Goal: Use online tool/utility: Utilize a website feature to perform a specific function

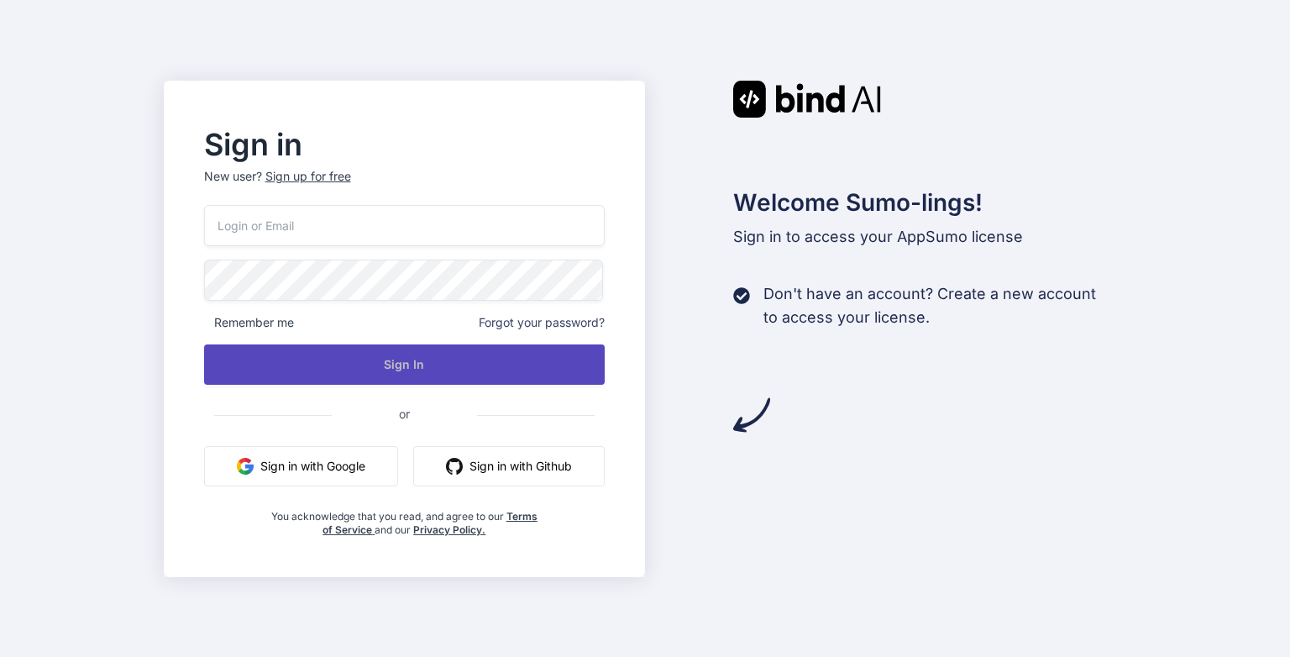
type input "[EMAIL_ADDRESS][DOMAIN_NAME]"
click at [402, 369] on button "Sign In" at bounding box center [405, 364] width 402 height 40
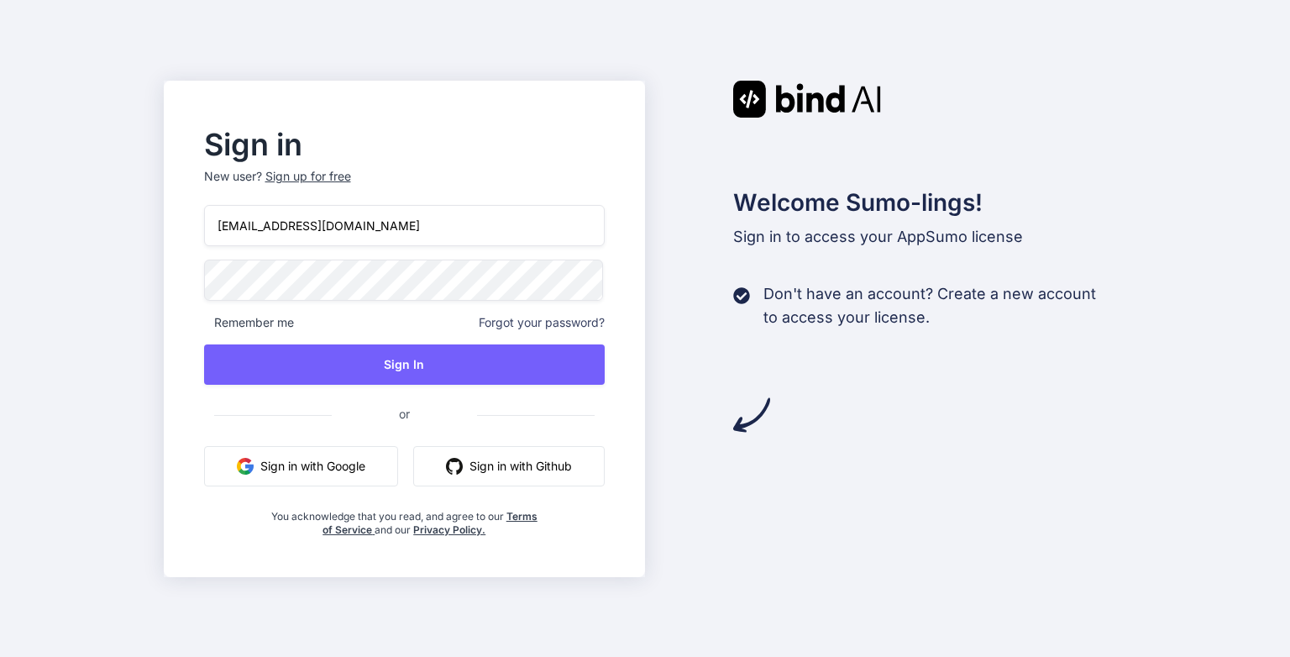
click at [312, 460] on button "Sign in with Google" at bounding box center [301, 466] width 194 height 40
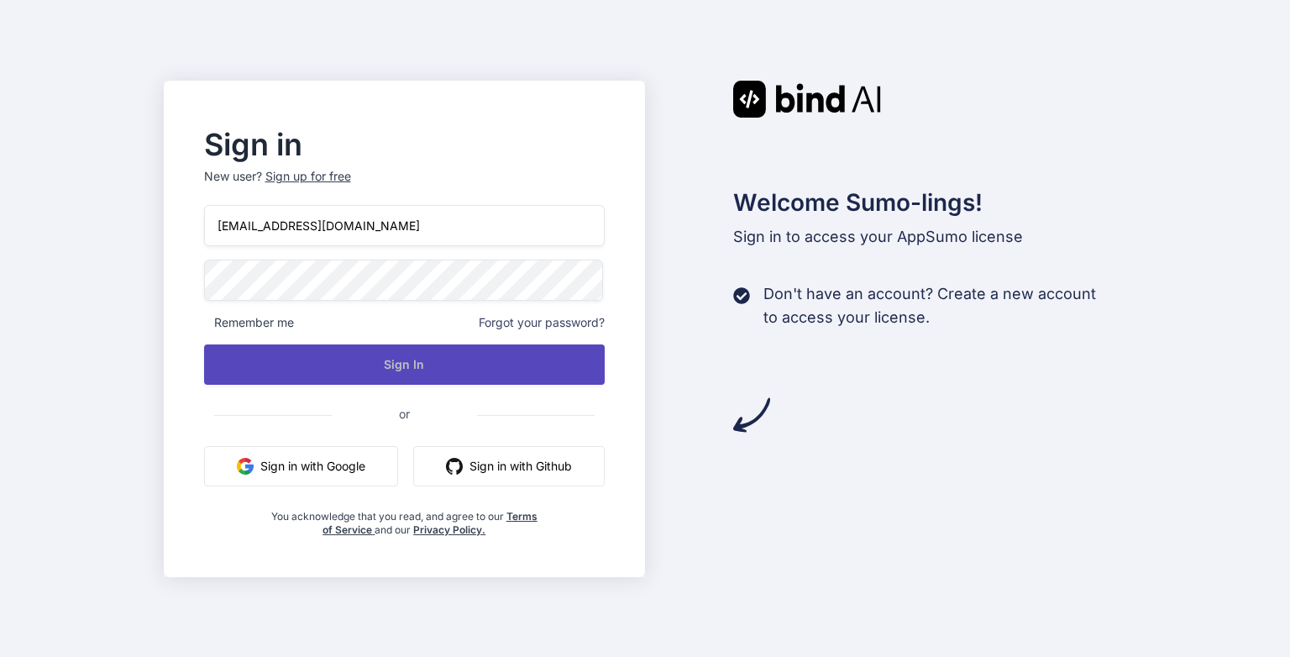
click at [403, 360] on button "Sign In" at bounding box center [405, 364] width 402 height 40
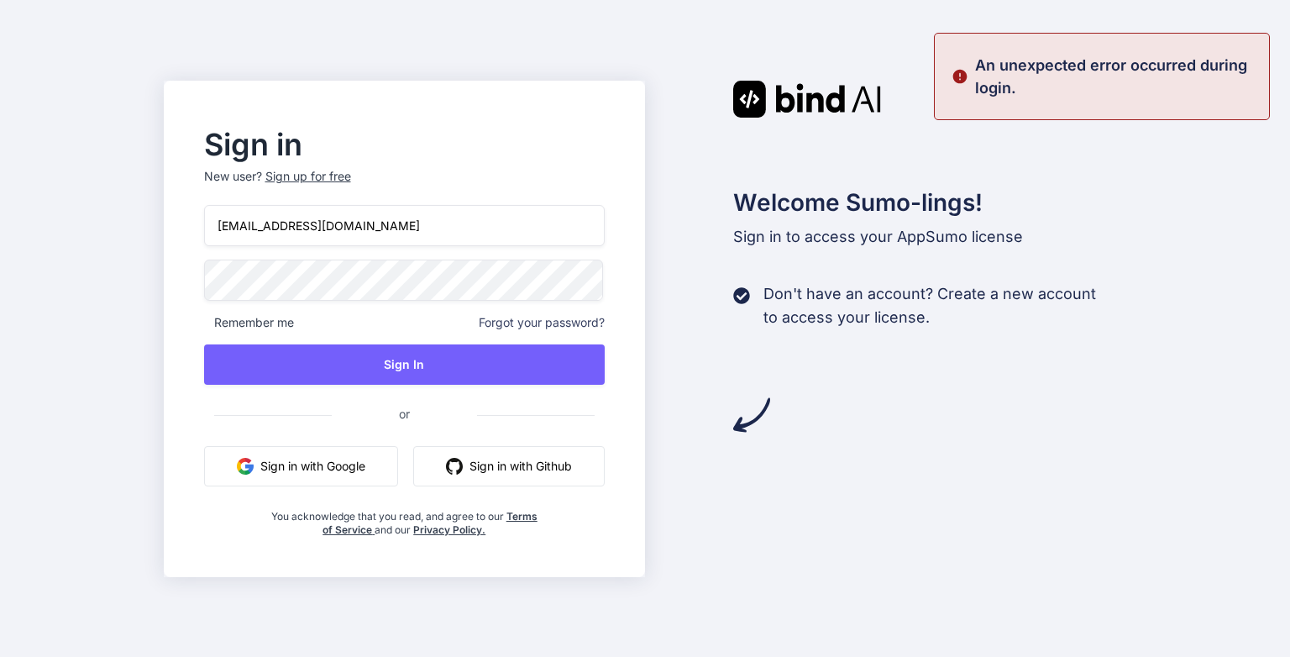
click at [318, 456] on button "Sign in with Google" at bounding box center [301, 466] width 194 height 40
click at [307, 464] on button "Sign in with Google" at bounding box center [301, 466] width 194 height 40
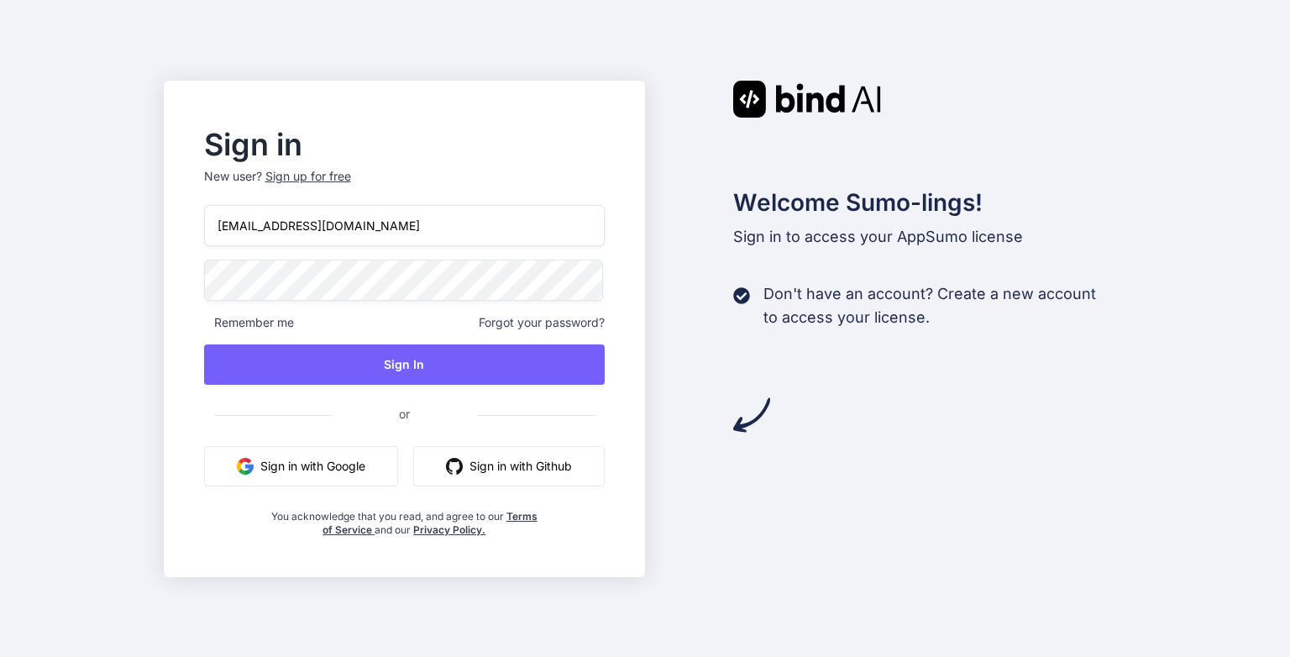
click at [307, 462] on button "Sign in with Google" at bounding box center [301, 466] width 194 height 40
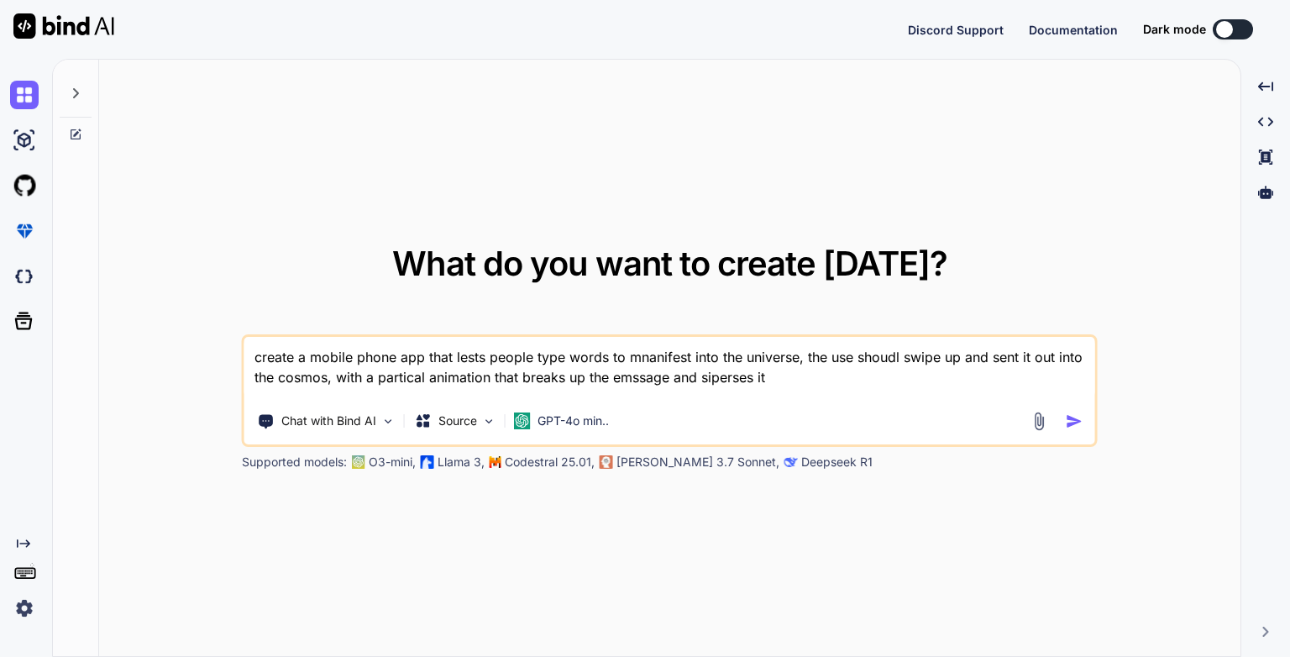
click at [622, 376] on textarea "create a mobile phone app that lests people type words to mnanifest into the un…" at bounding box center [669, 368] width 851 height 62
drag, startPoint x: 763, startPoint y: 379, endPoint x: 701, endPoint y: 390, distance: 62.3
click at [701, 390] on textarea "create a mobile phone app that lests people type words to mnanifest into the un…" at bounding box center [669, 368] width 851 height 62
type textarea "create a mobile phone app that lests people type words to mnanifest into the un…"
click at [1074, 420] on img "button" at bounding box center [1075, 421] width 18 height 18
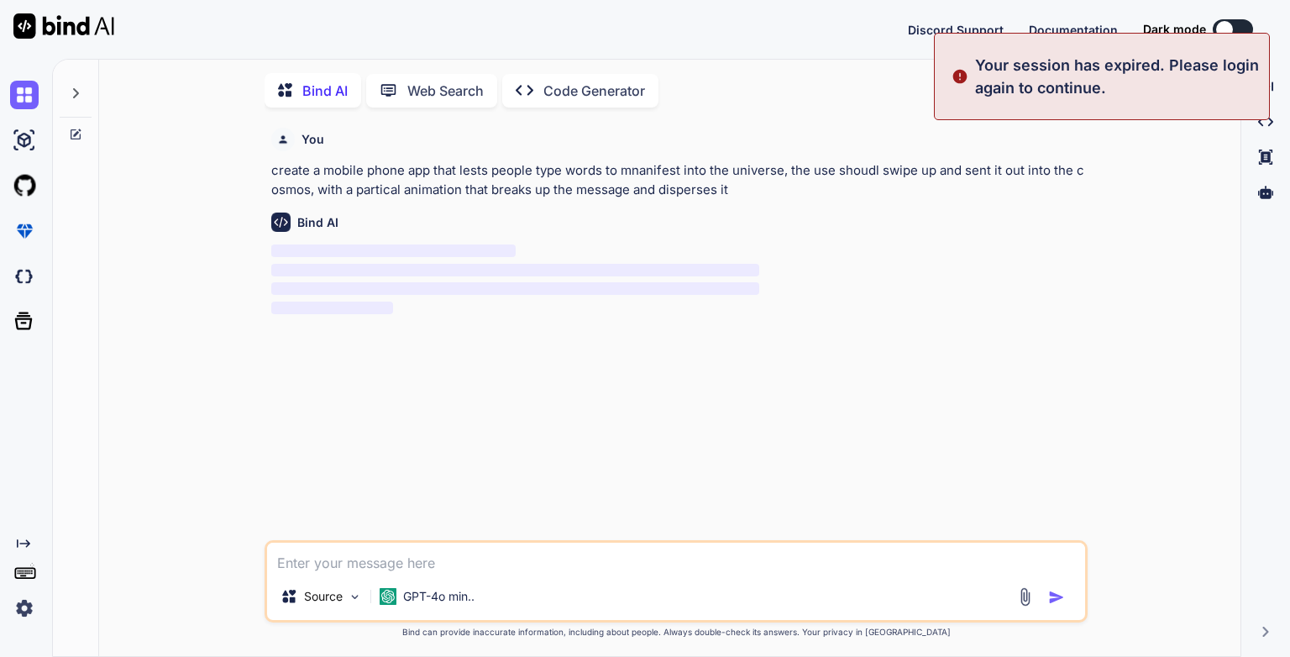
scroll to position [7, 0]
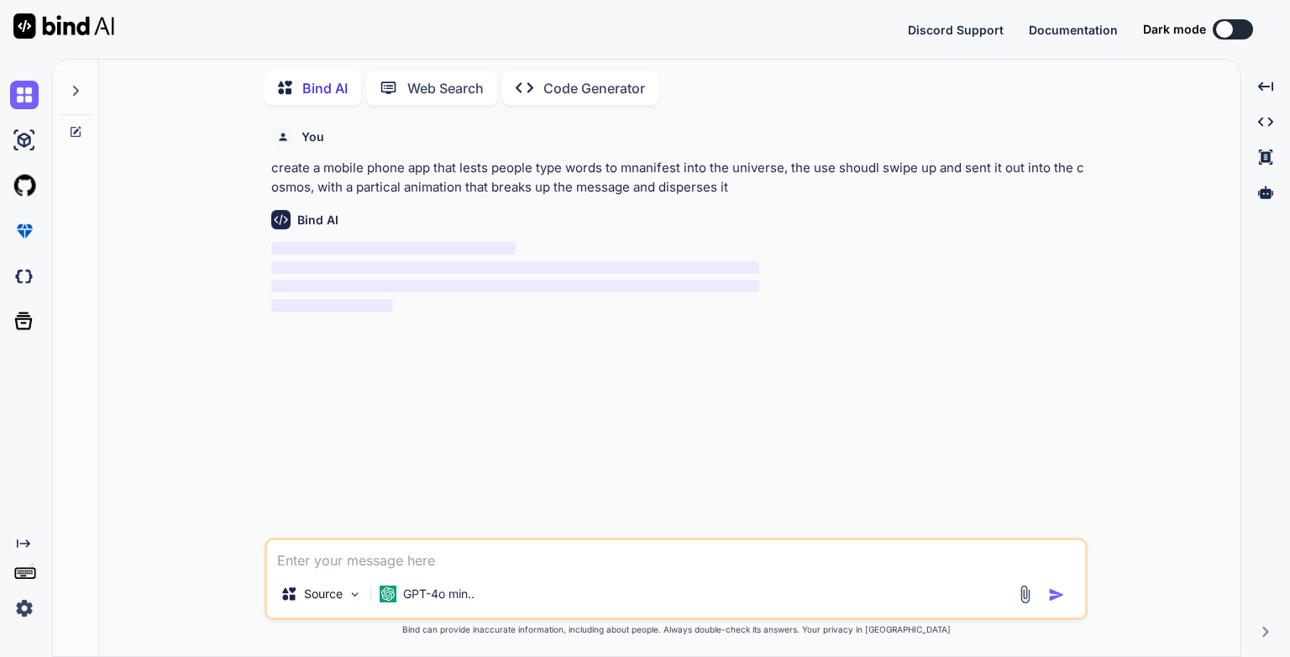
click at [496, 259] on p "‌" at bounding box center [677, 268] width 813 height 19
click at [585, 81] on p "Code Generator" at bounding box center [594, 88] width 102 height 20
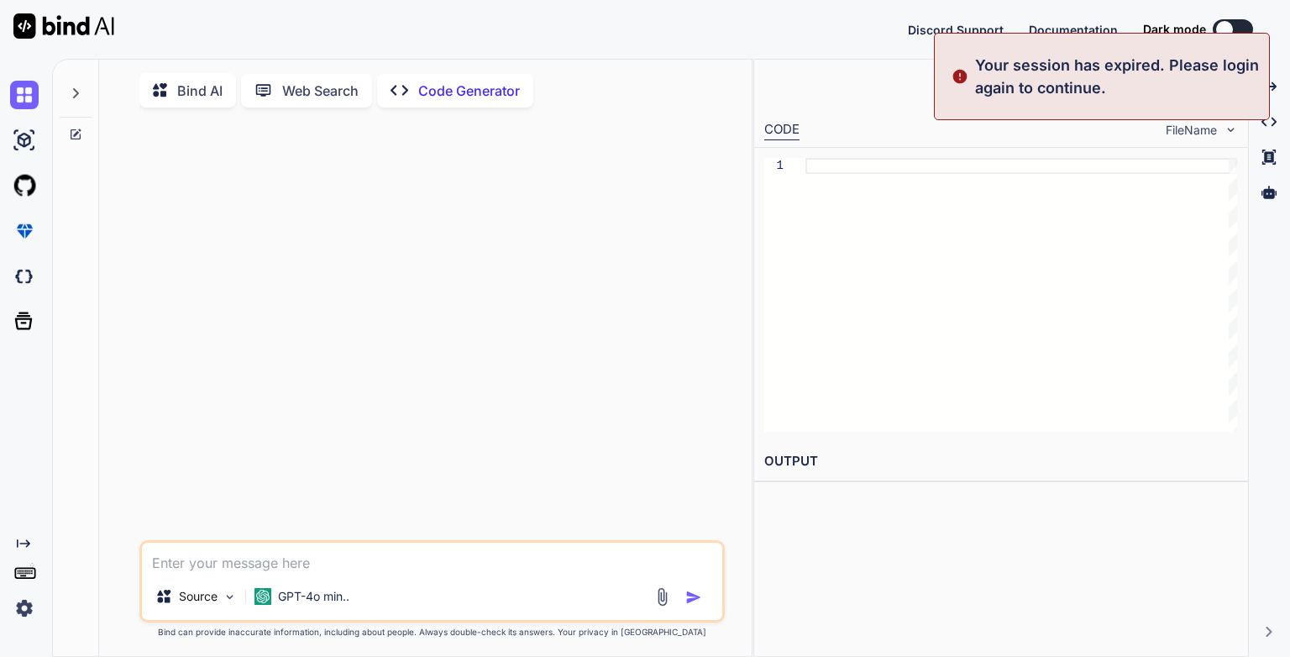
click at [914, 91] on div "Preview Created with Pixso. Run" at bounding box center [1001, 85] width 494 height 50
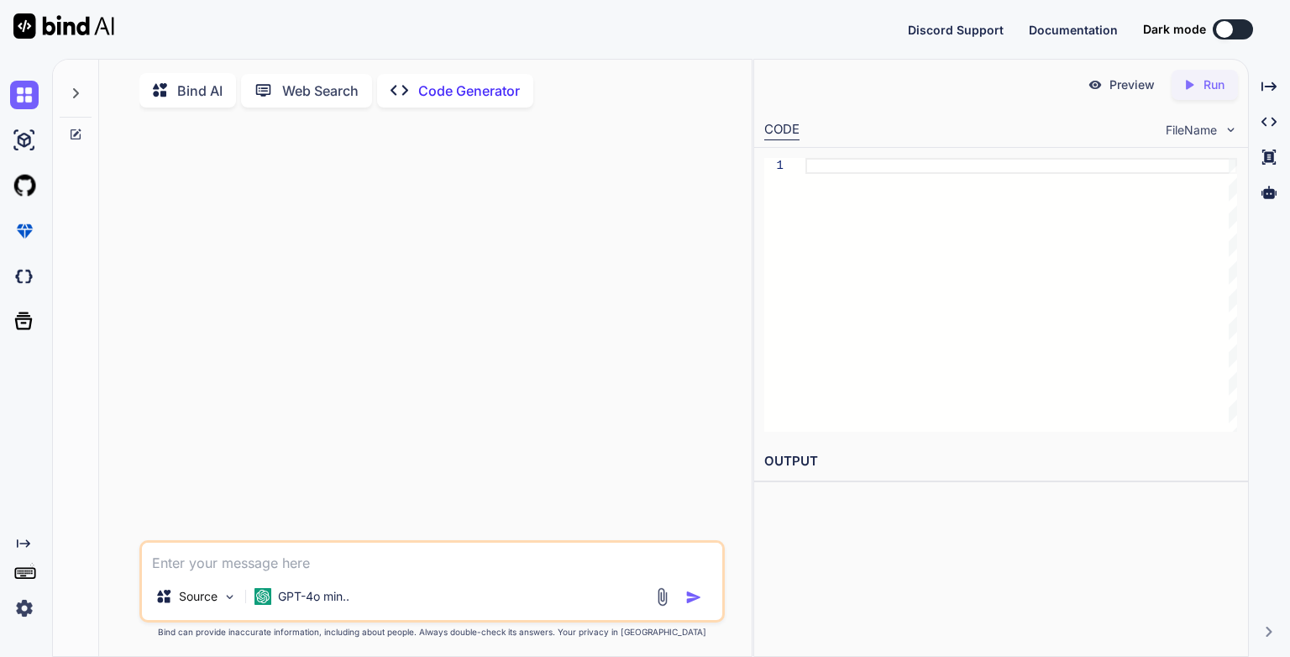
click at [192, 91] on p "Bind AI" at bounding box center [199, 91] width 45 height 20
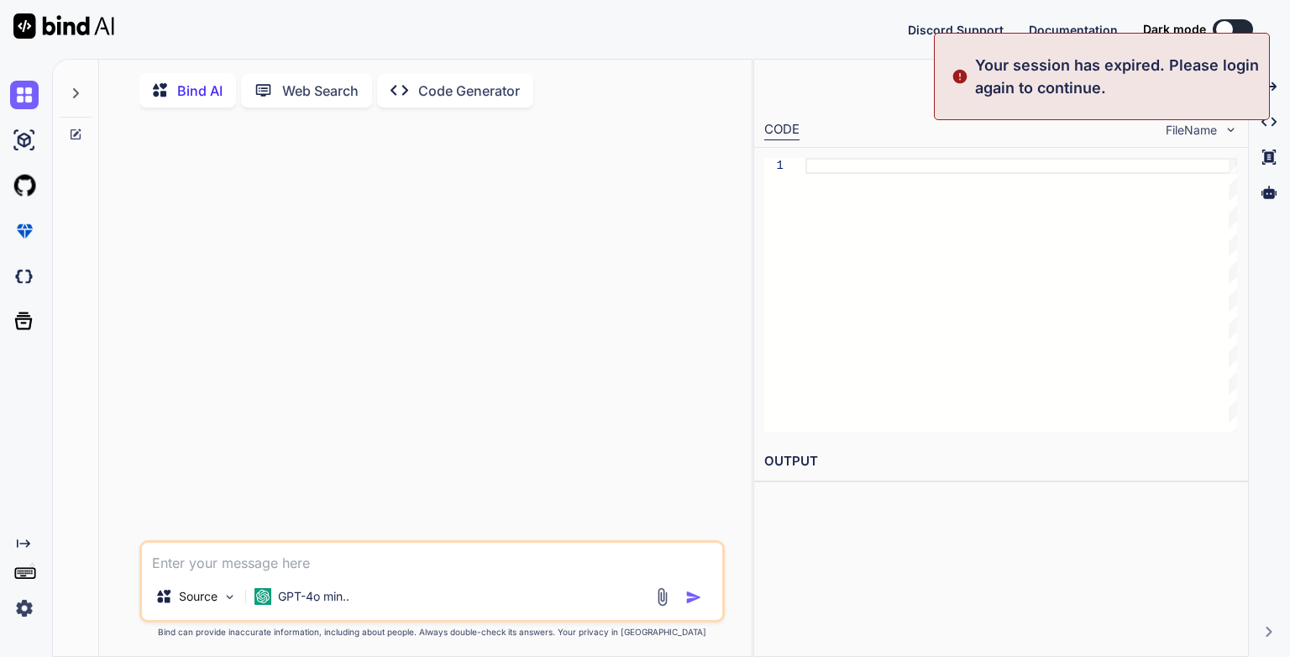
click at [1072, 93] on p "Your session has expired. Please login again to continue." at bounding box center [1117, 76] width 284 height 45
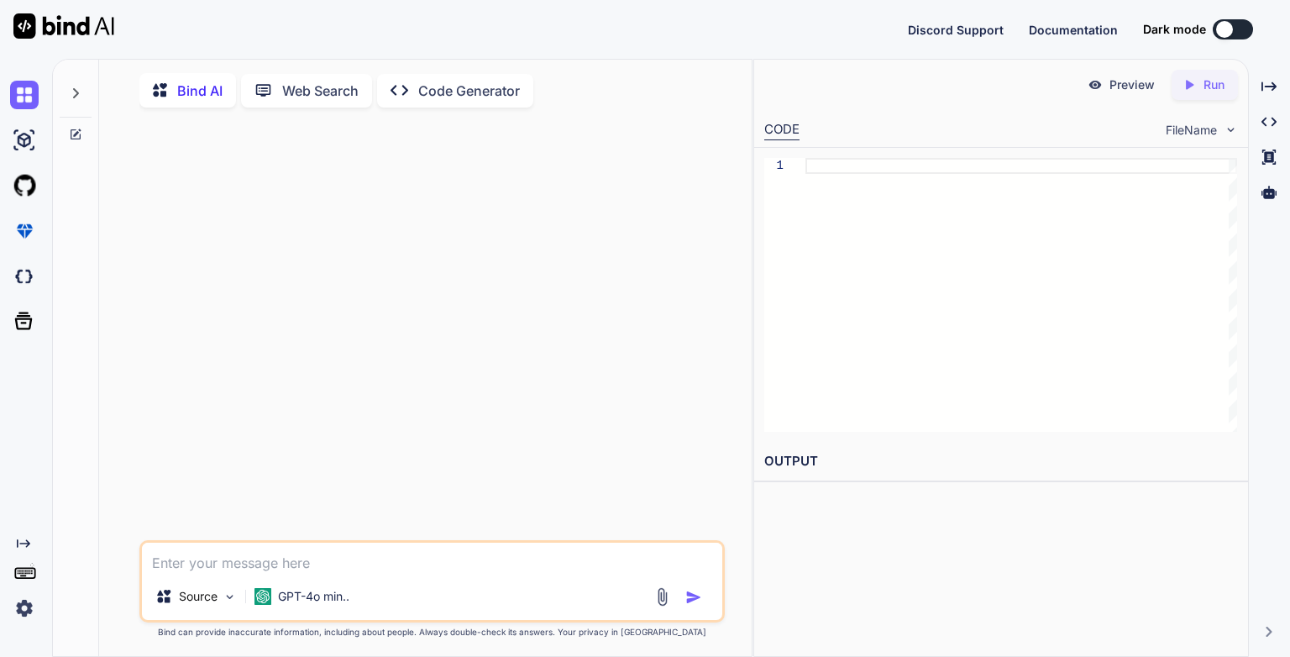
click at [71, 20] on img at bounding box center [63, 25] width 101 height 25
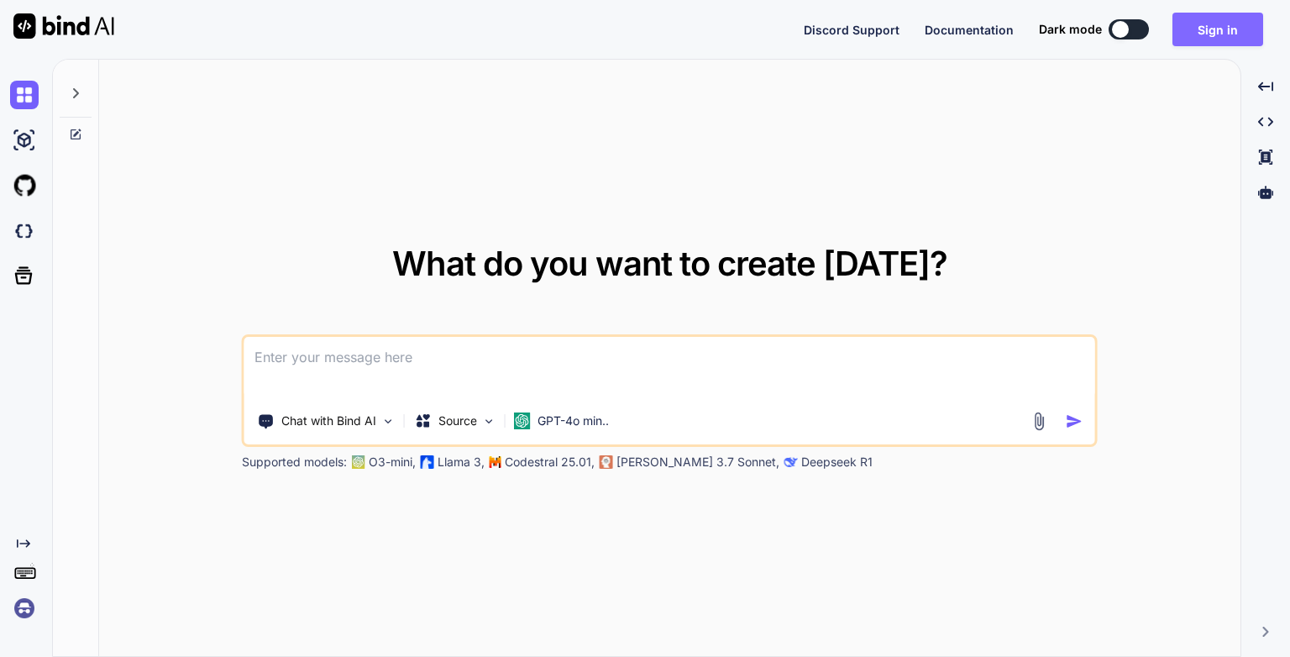
click at [1220, 33] on button "Sign in" at bounding box center [1218, 30] width 91 height 34
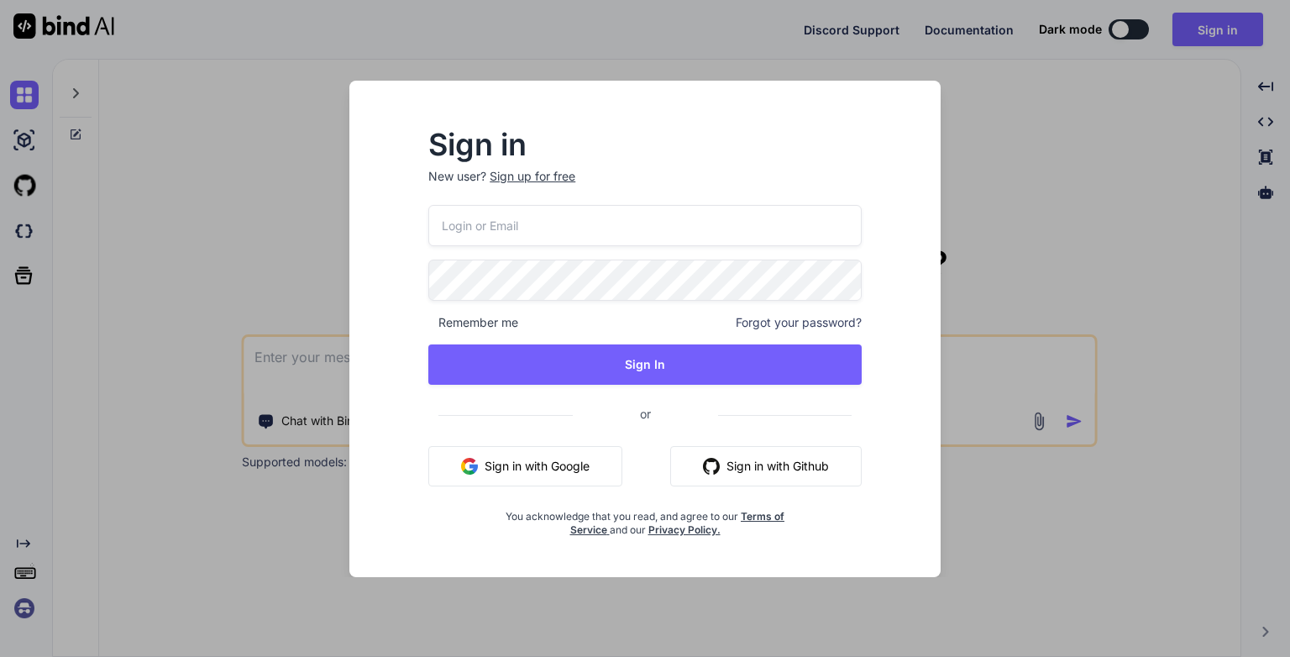
type input "[EMAIL_ADDRESS][DOMAIN_NAME]"
click at [512, 470] on button "Sign in with Google" at bounding box center [525, 466] width 194 height 40
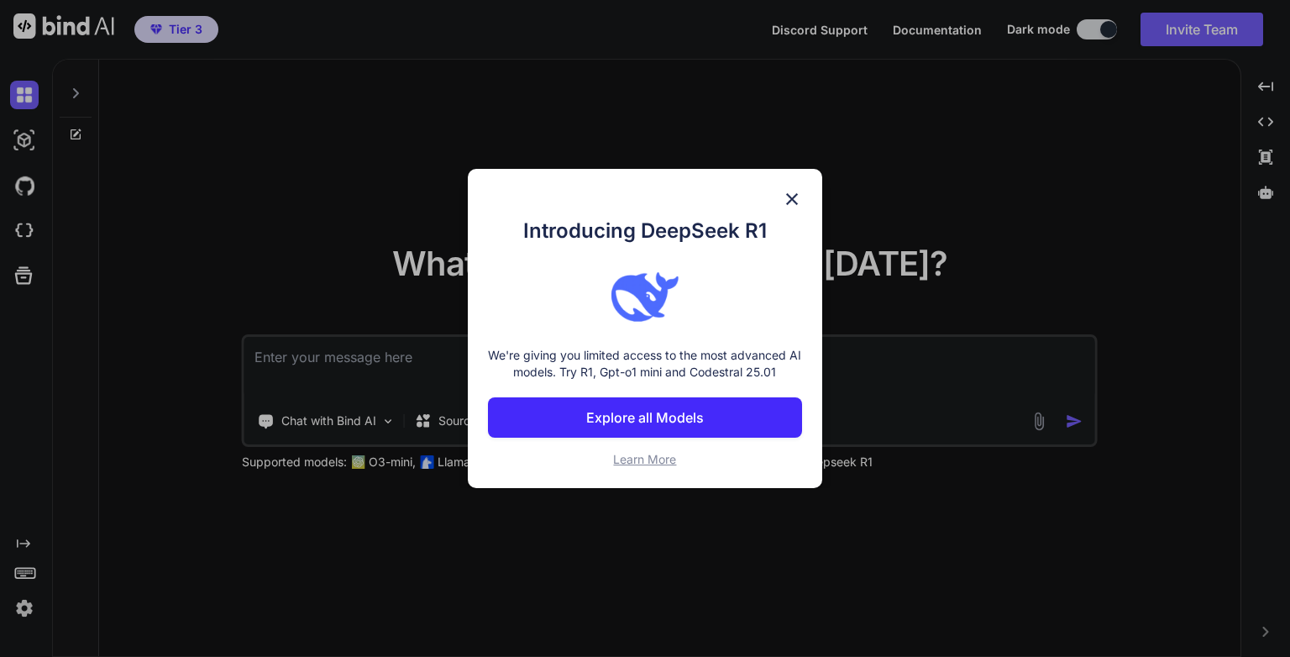
click at [682, 419] on p "Explore all Models" at bounding box center [645, 417] width 118 height 20
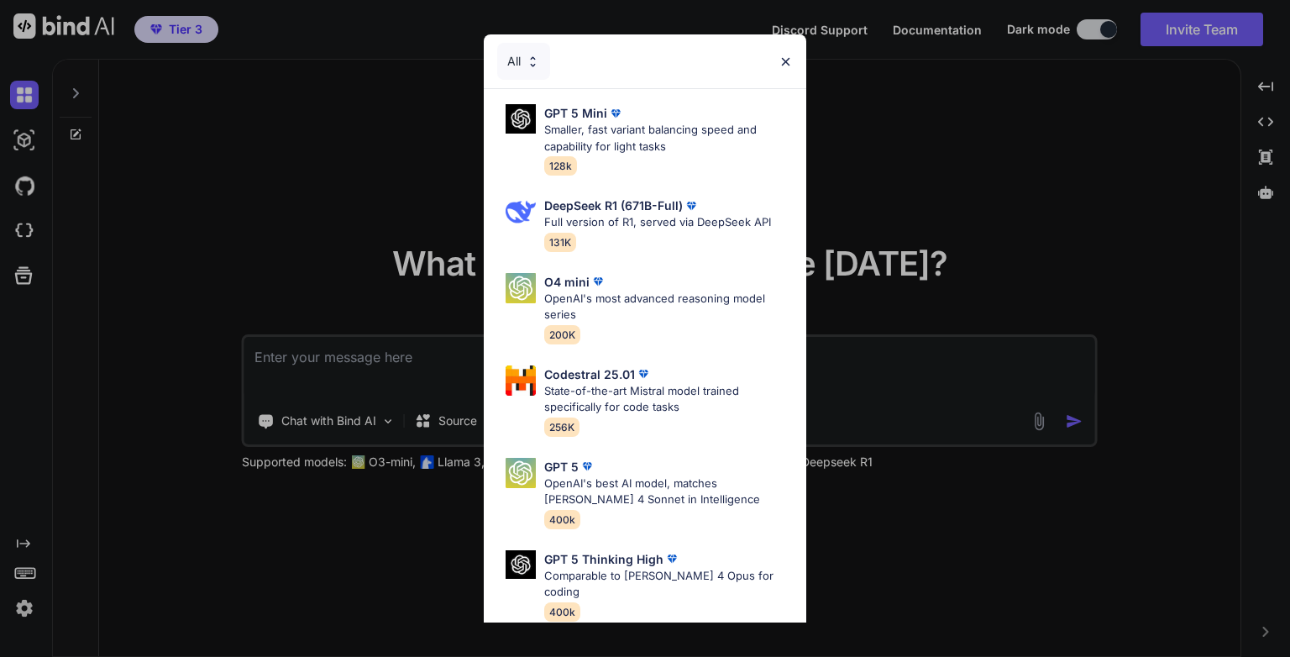
click at [982, 192] on div "All GPT 5 Mini Smaller, fast variant balancing speed and capability for light t…" at bounding box center [645, 328] width 1290 height 657
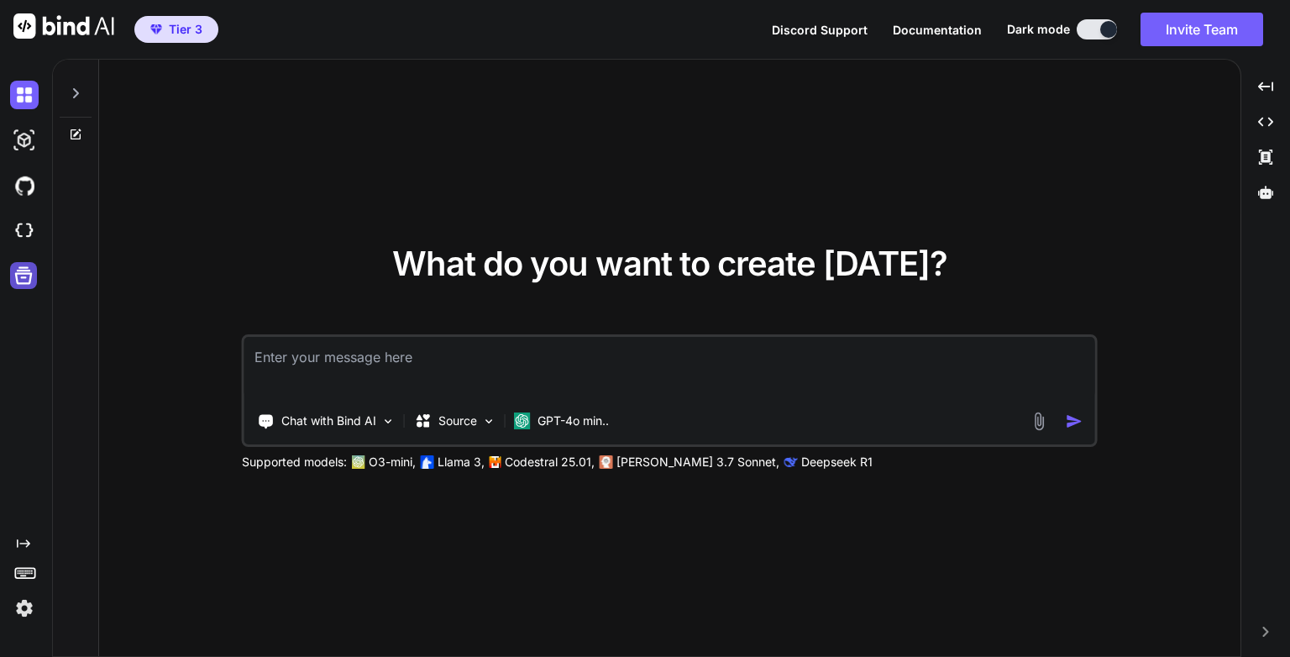
click at [21, 268] on icon at bounding box center [24, 276] width 18 height 18
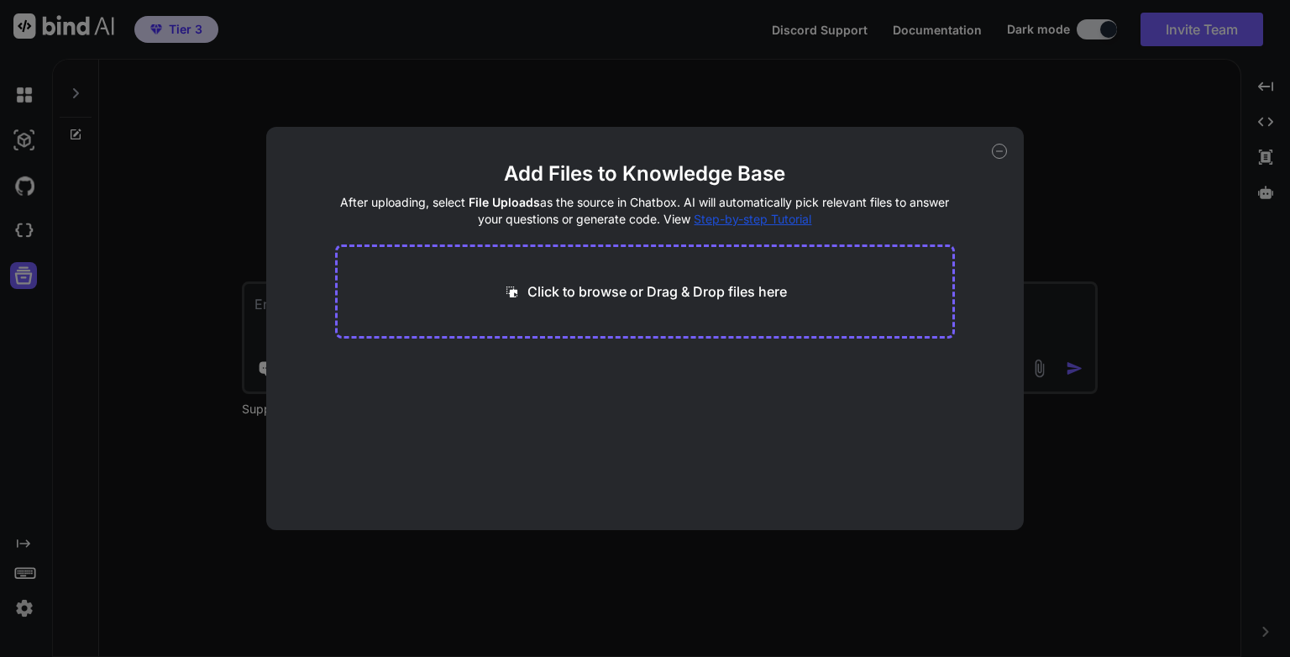
click at [1001, 154] on icon at bounding box center [999, 151] width 15 height 15
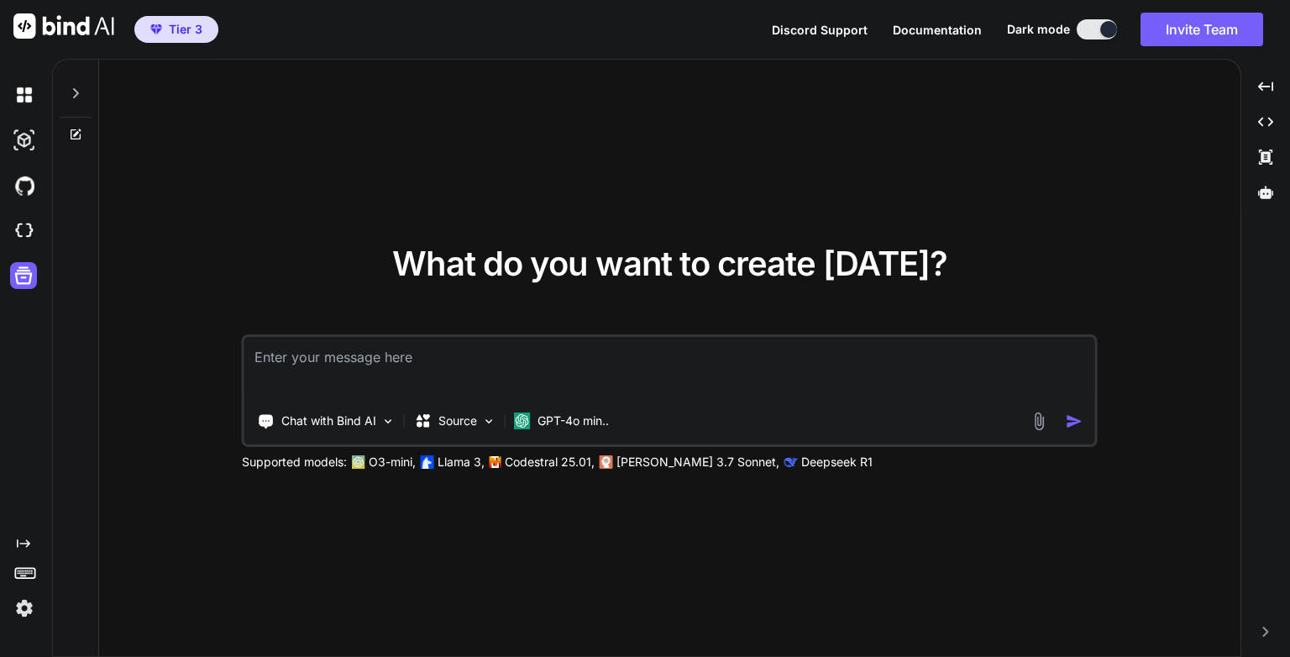
click at [109, 86] on div "What do you want to create [DATE]? Chat with Bind AI Source GPT-4o min.. Suppor…" at bounding box center [670, 359] width 1142 height 598
click at [87, 97] on div at bounding box center [76, 89] width 32 height 58
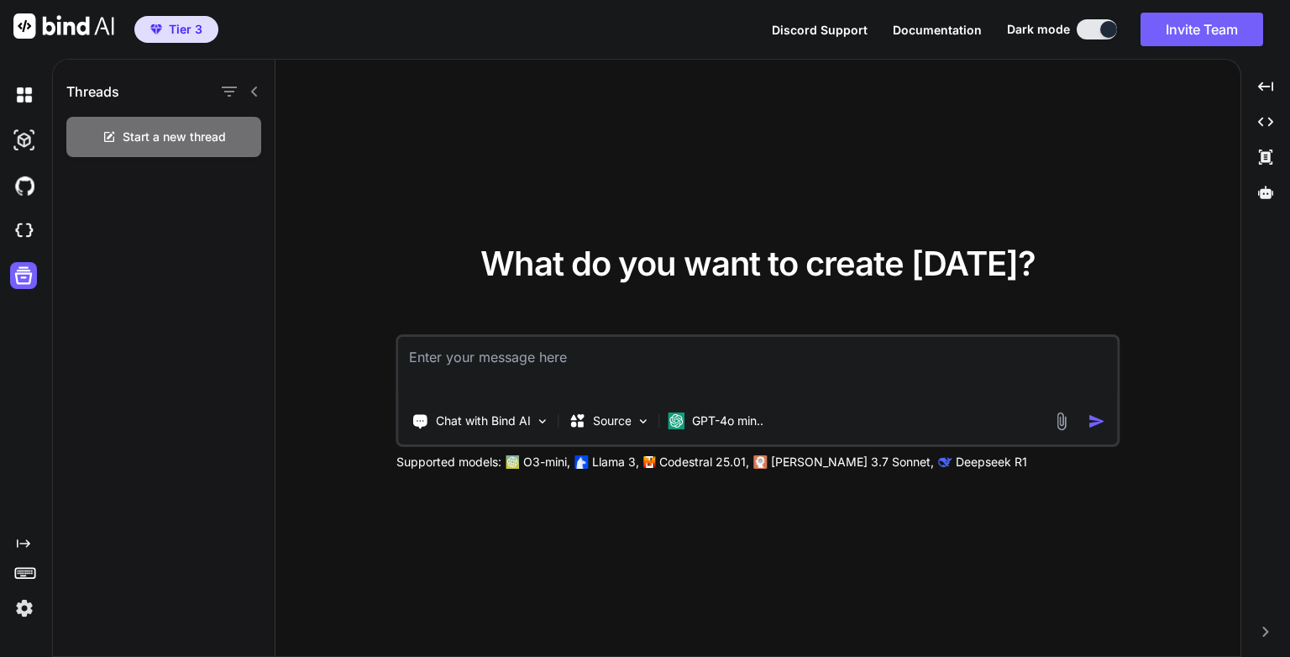
click at [21, 541] on icon "Created with Pixso." at bounding box center [23, 543] width 13 height 13
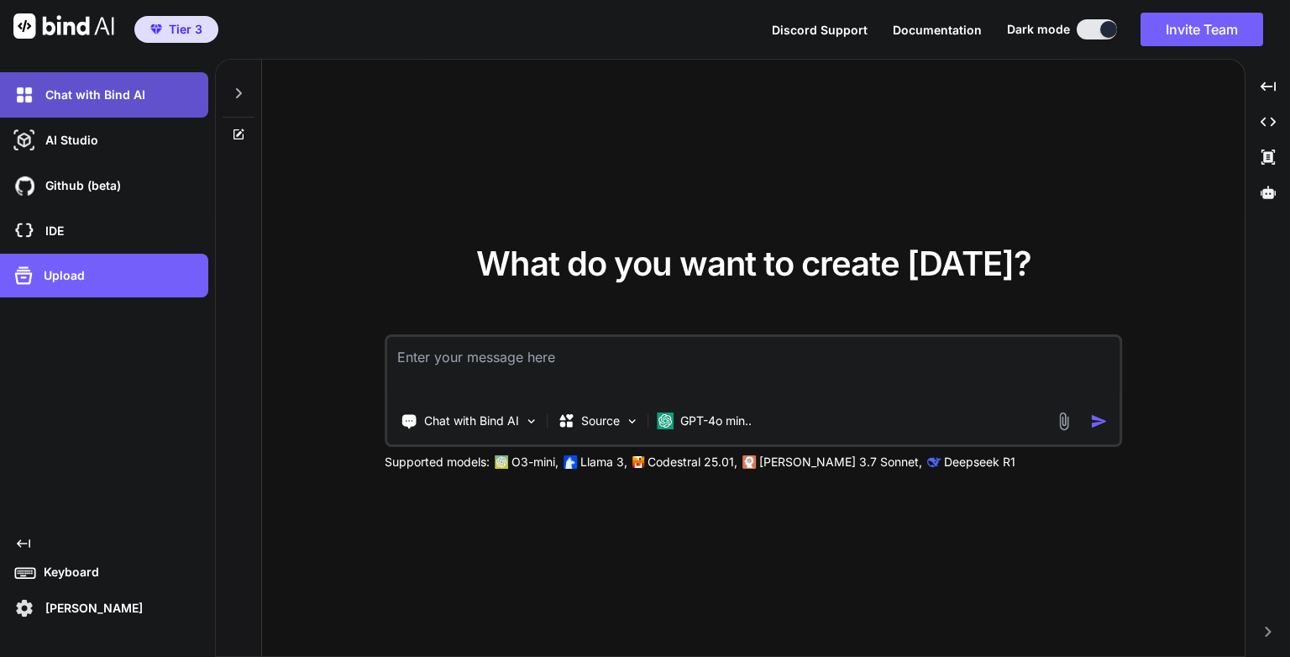
click at [69, 96] on p "Chat with Bind AI" at bounding box center [92, 95] width 107 height 17
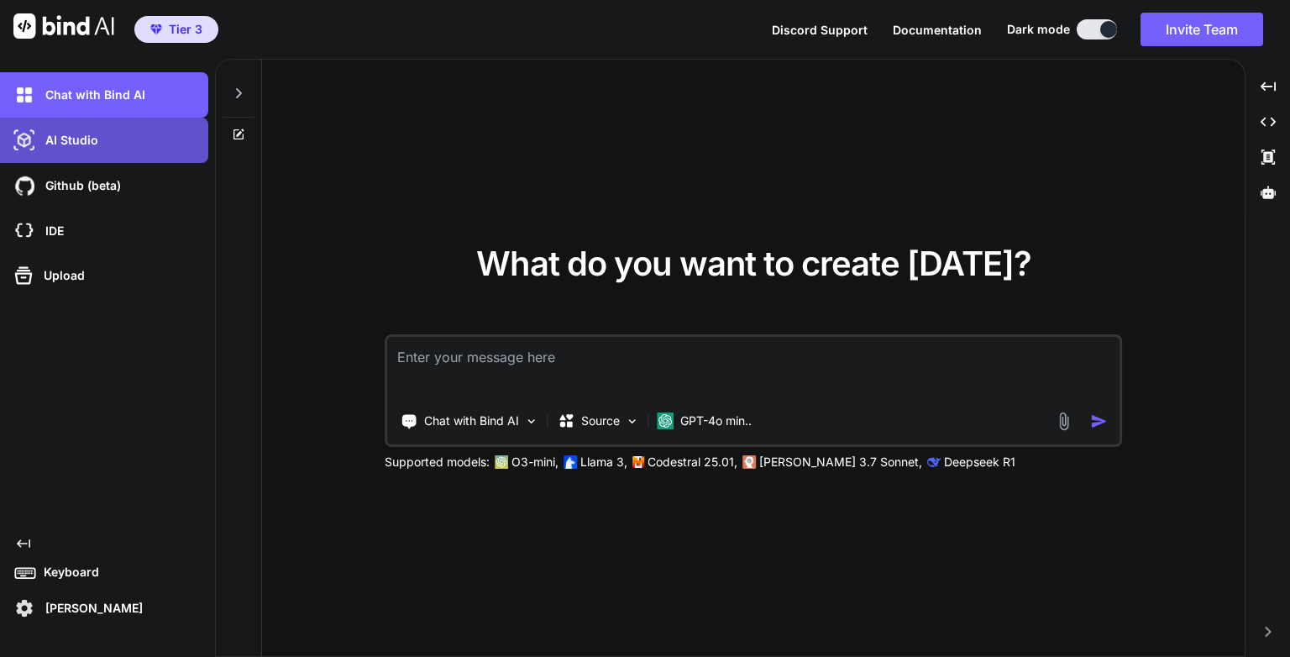
click at [49, 144] on p "AI Studio" at bounding box center [69, 140] width 60 height 17
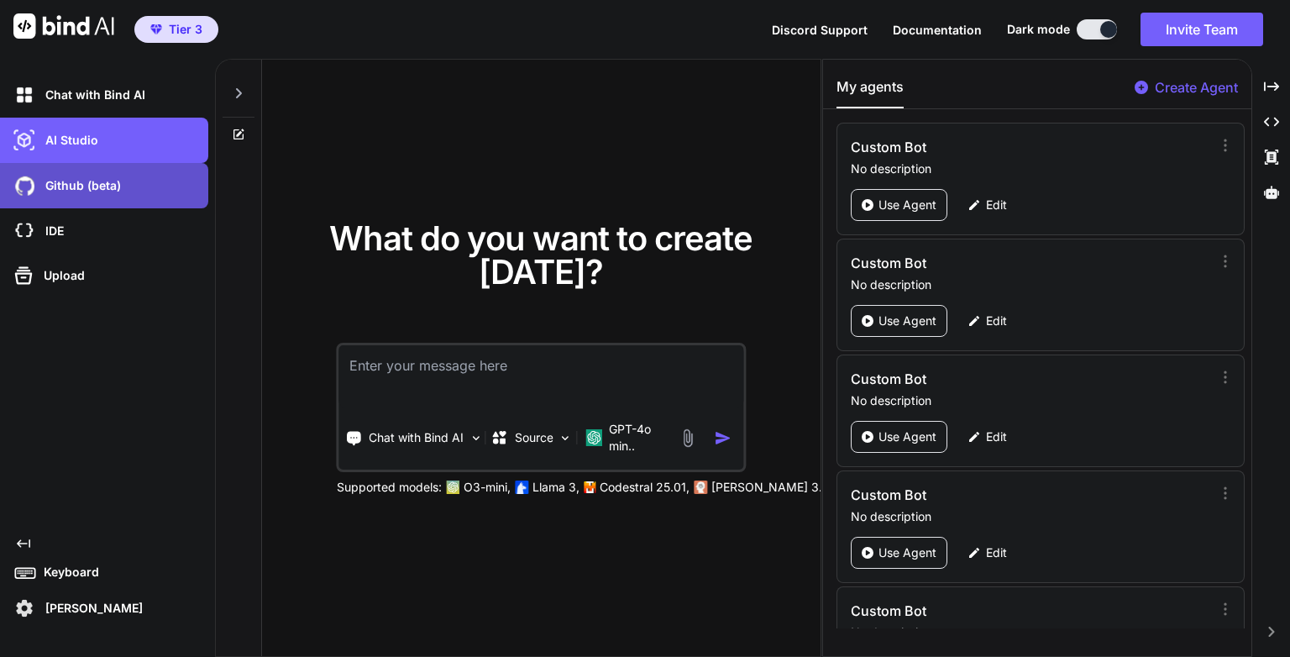
click at [77, 197] on div "Github (beta)" at bounding box center [109, 185] width 198 height 29
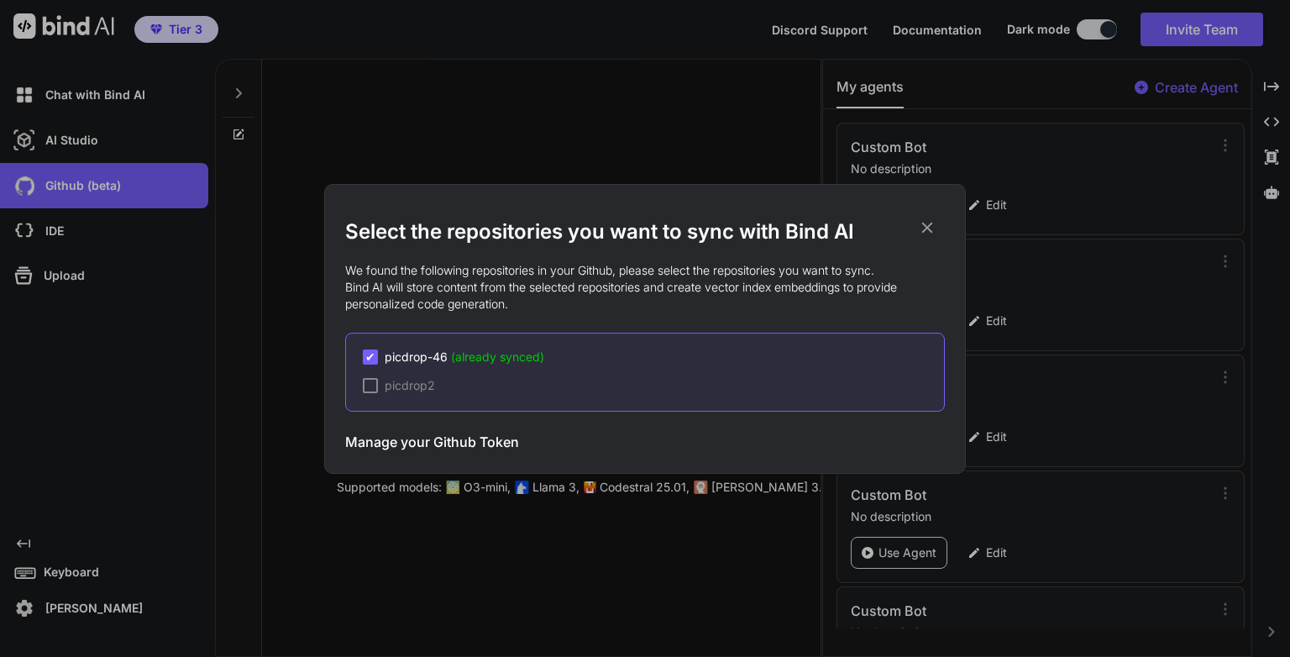
click at [64, 279] on div "Select the repositories you want to sync with Bind AI We found the following re…" at bounding box center [645, 328] width 1290 height 657
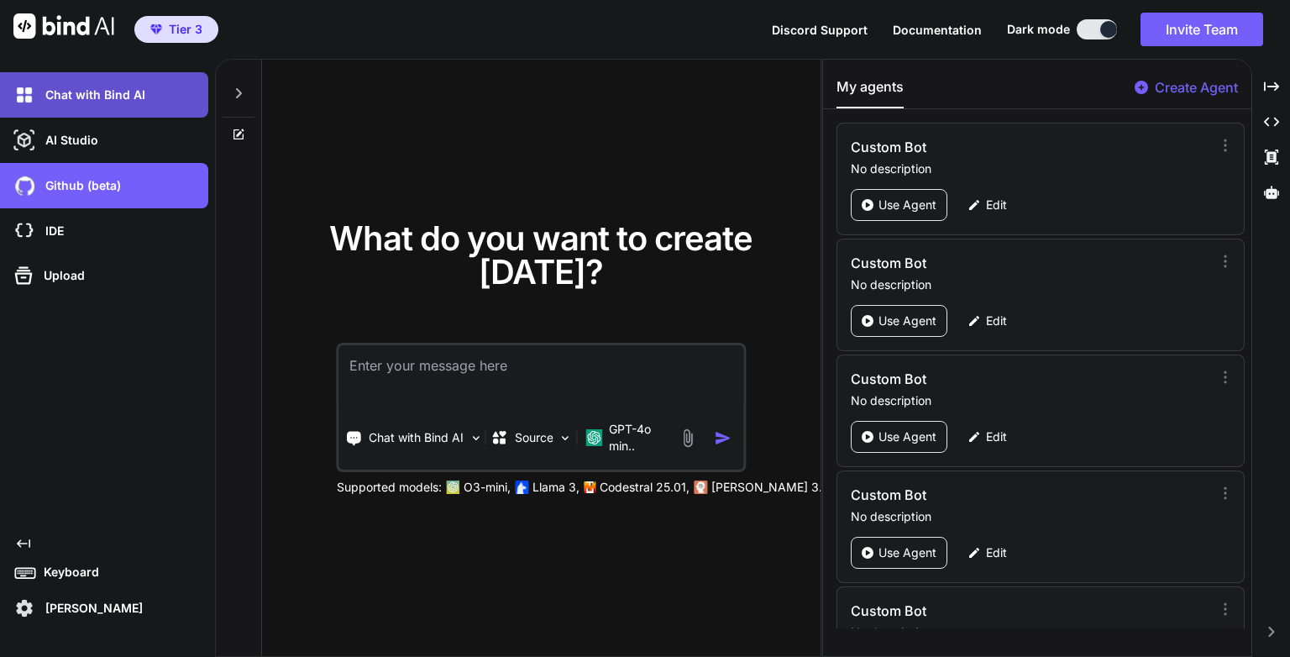
click at [93, 96] on p "Chat with Bind AI" at bounding box center [92, 95] width 107 height 17
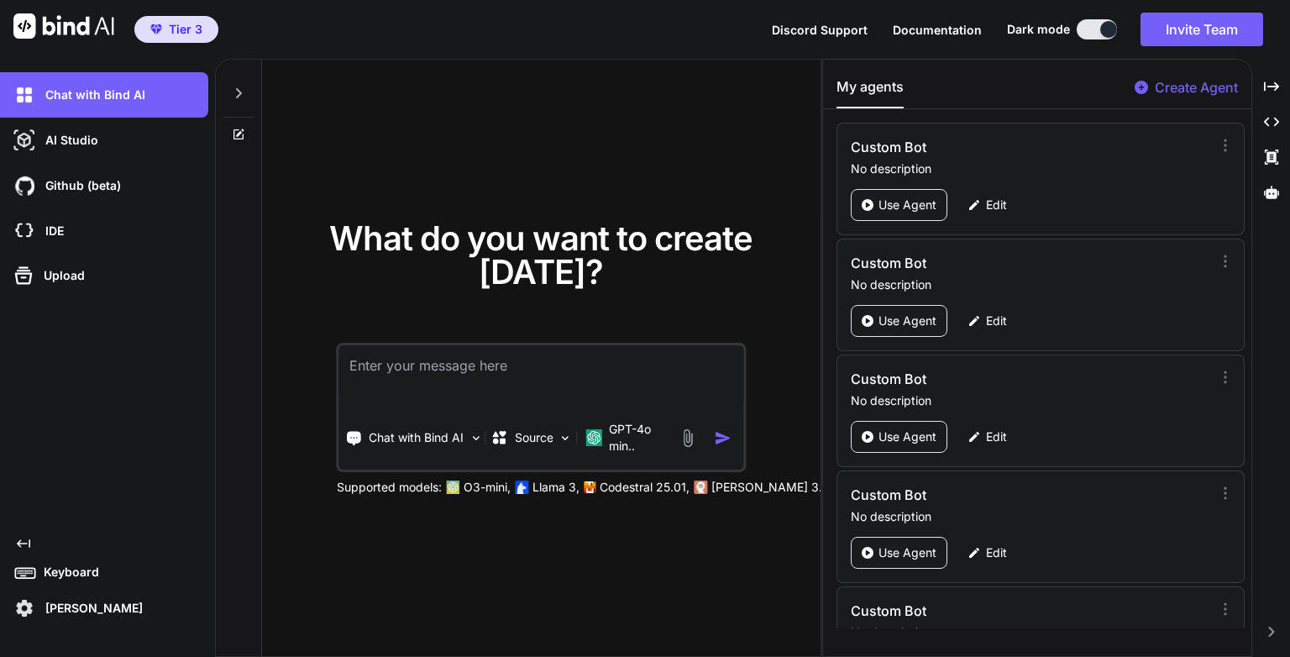
click at [229, 86] on div at bounding box center [239, 89] width 32 height 58
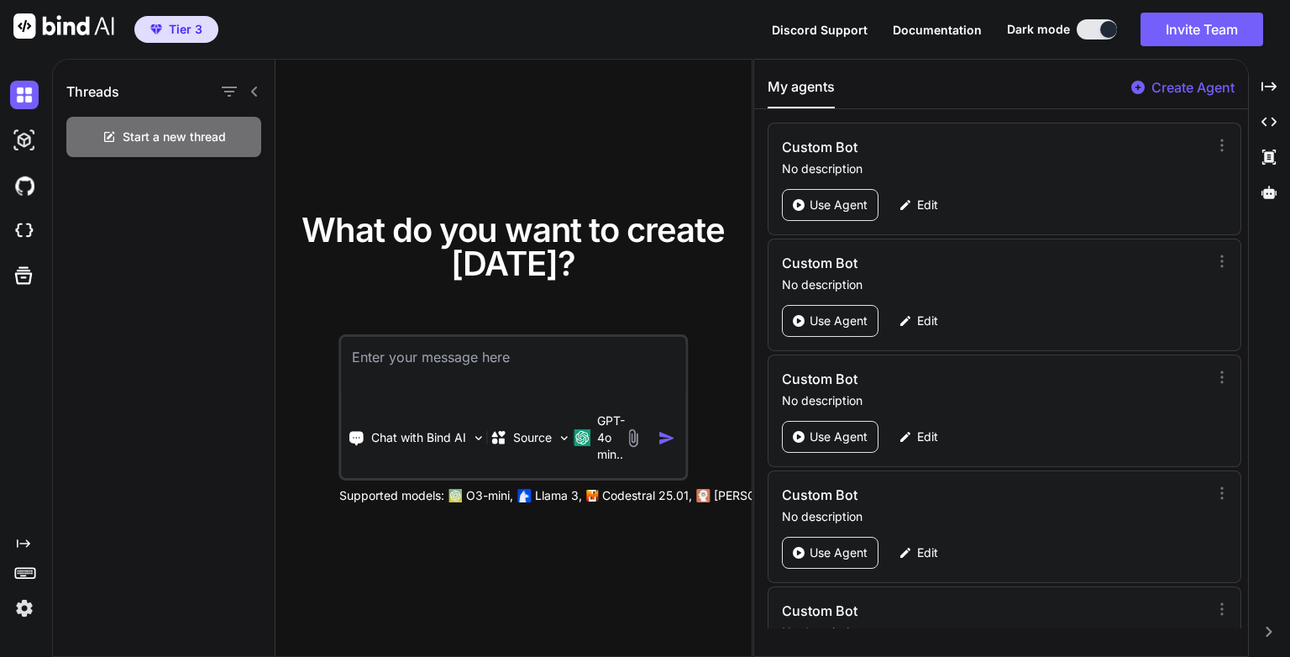
click at [132, 291] on div "Threads Start a new thread" at bounding box center [164, 359] width 223 height 598
click at [1274, 92] on icon "Created with Pixso." at bounding box center [1269, 86] width 15 height 15
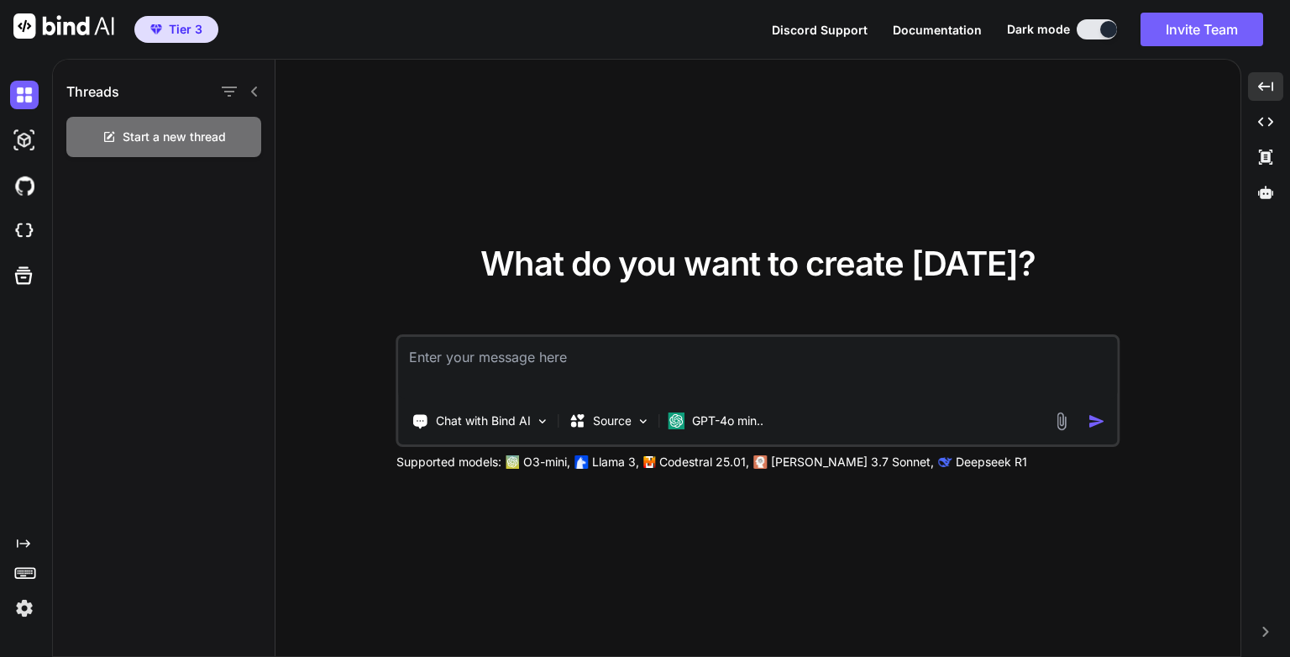
click at [565, 357] on textarea at bounding box center [758, 368] width 718 height 62
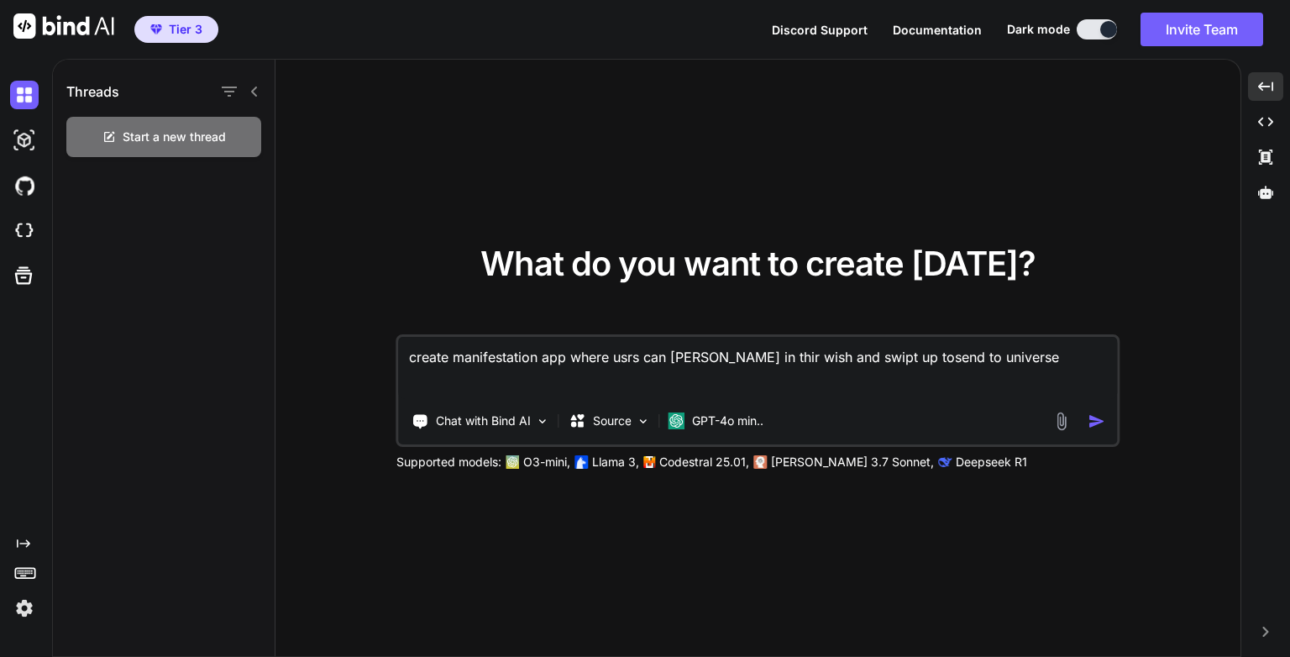
click at [627, 353] on textarea "create manifestation app where usrs can typoe in thir wish and swipt up tosend …" at bounding box center [758, 368] width 718 height 62
type textarea "create manifestation app where users can typoe in thir wish and swipt up tosend…"
click at [1100, 419] on img "button" at bounding box center [1097, 421] width 18 height 18
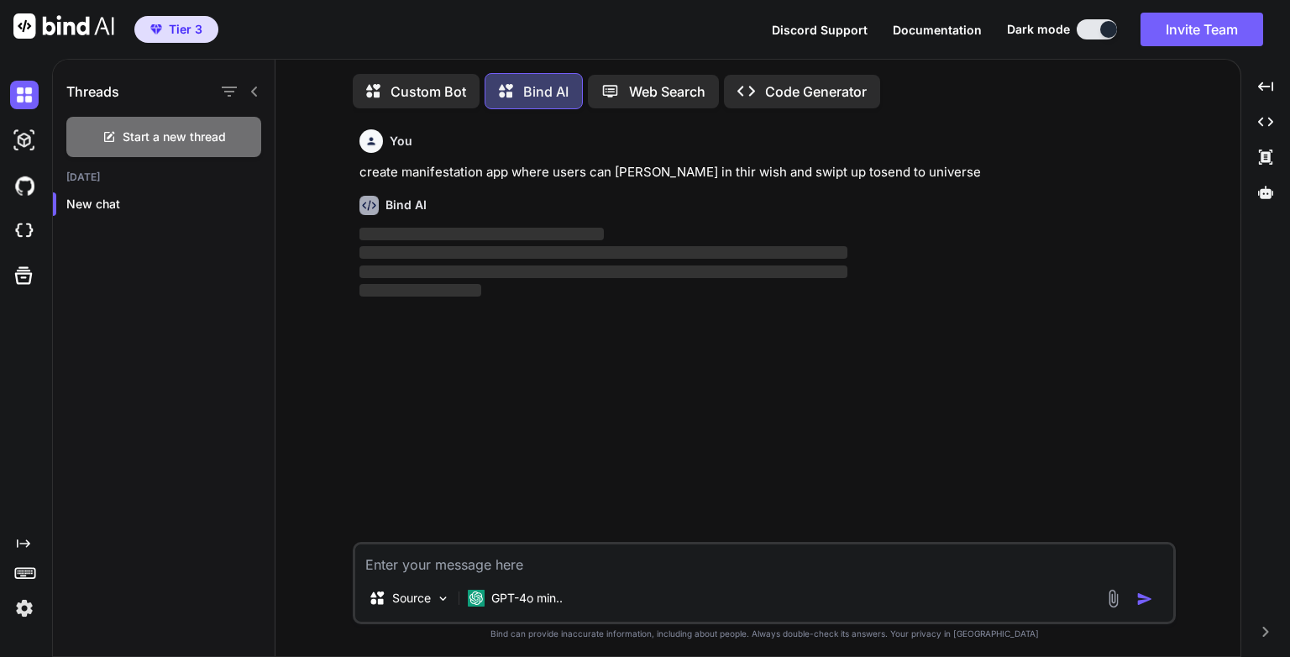
scroll to position [8, 0]
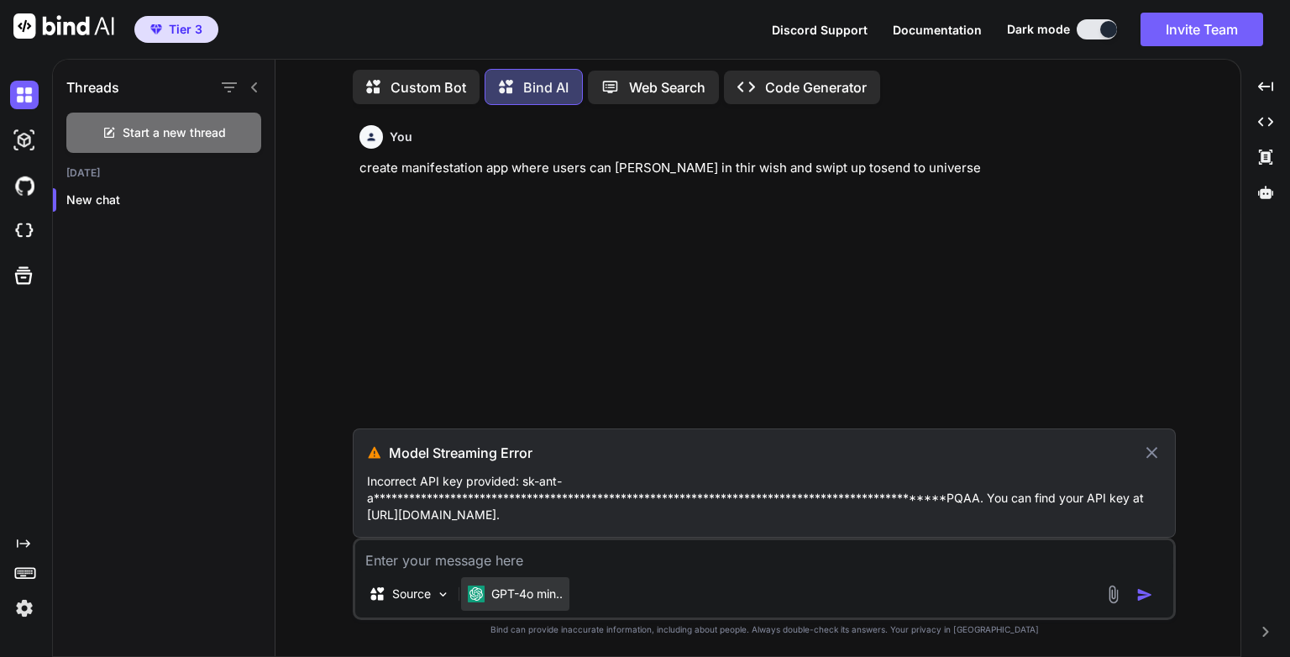
click at [537, 597] on p "GPT-4o min.." at bounding box center [526, 593] width 71 height 17
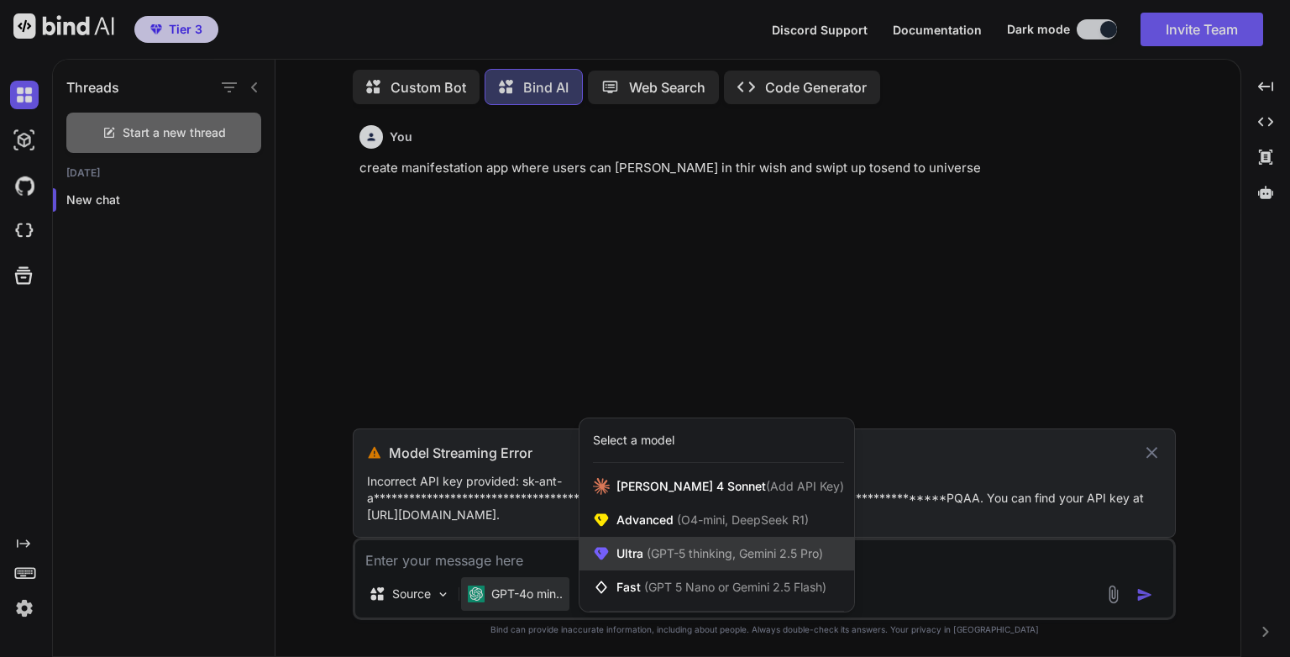
click at [648, 552] on span "(GPT-5 thinking, Gemini 2.5 Pro)" at bounding box center [733, 553] width 180 height 14
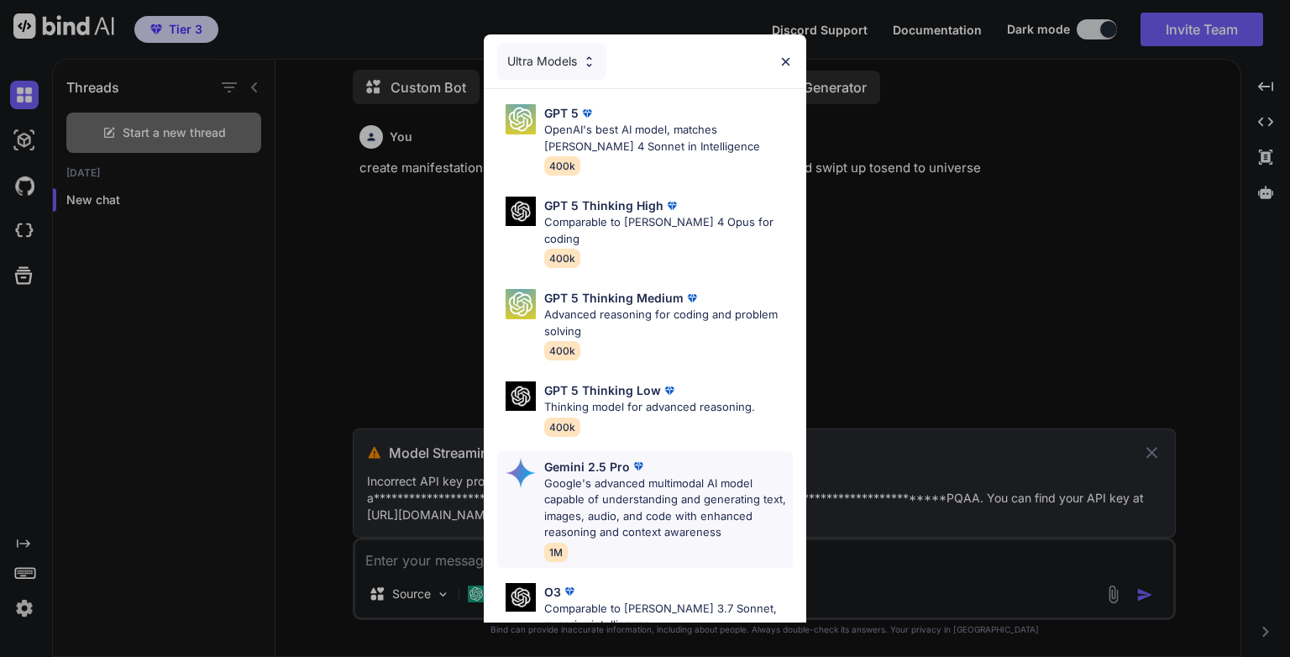
click at [660, 476] on p "Google's advanced multimodal AI model capable of understanding and generating t…" at bounding box center [668, 508] width 249 height 66
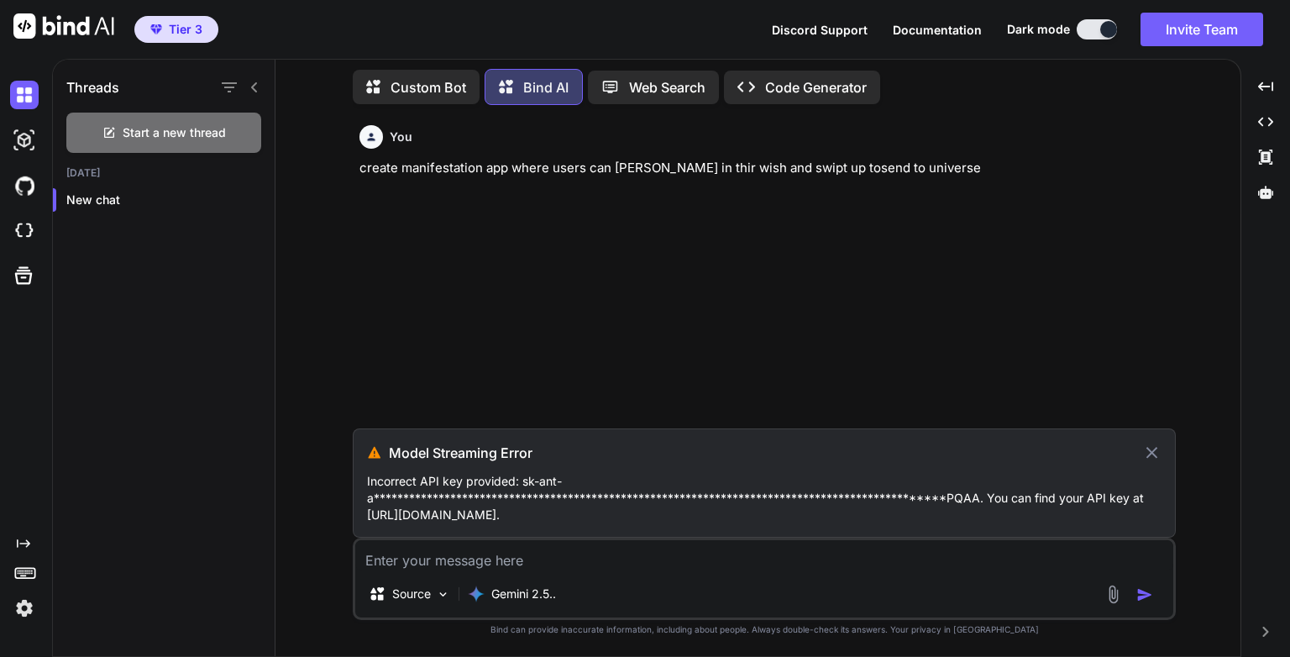
click at [1153, 453] on icon at bounding box center [1151, 453] width 19 height 20
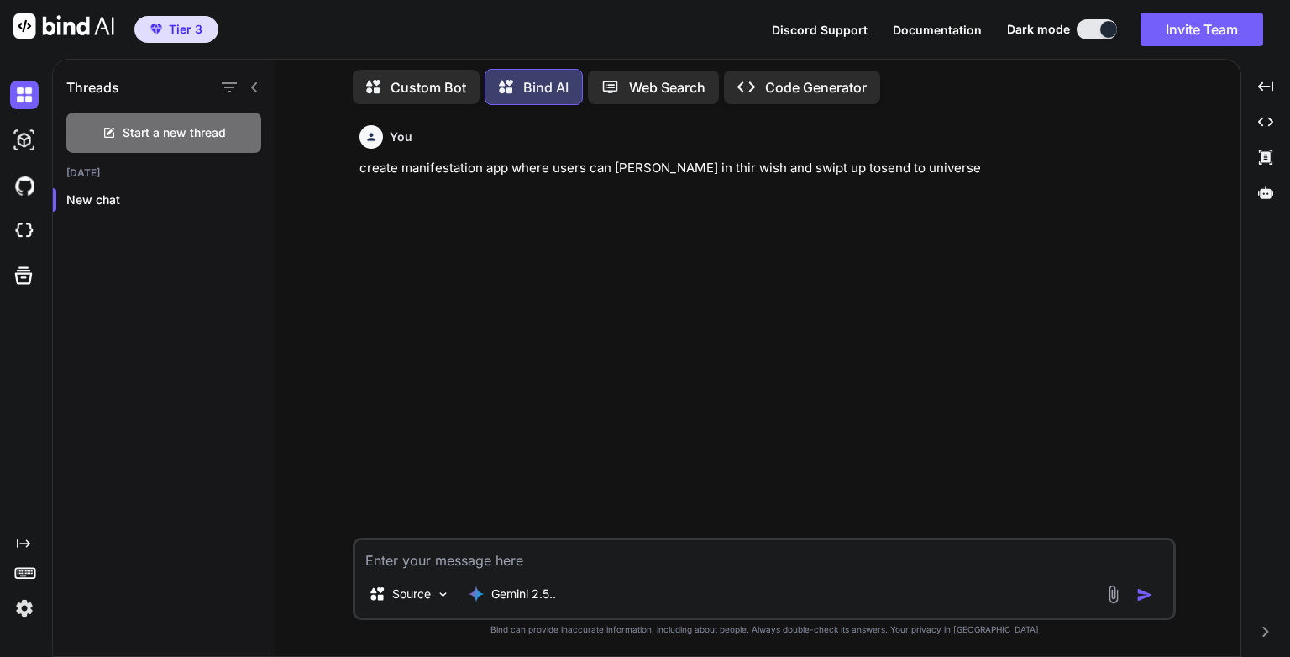
click at [632, 166] on p "create manifestation app where users can typoe in thir wish and swipt up tosend…" at bounding box center [766, 168] width 813 height 19
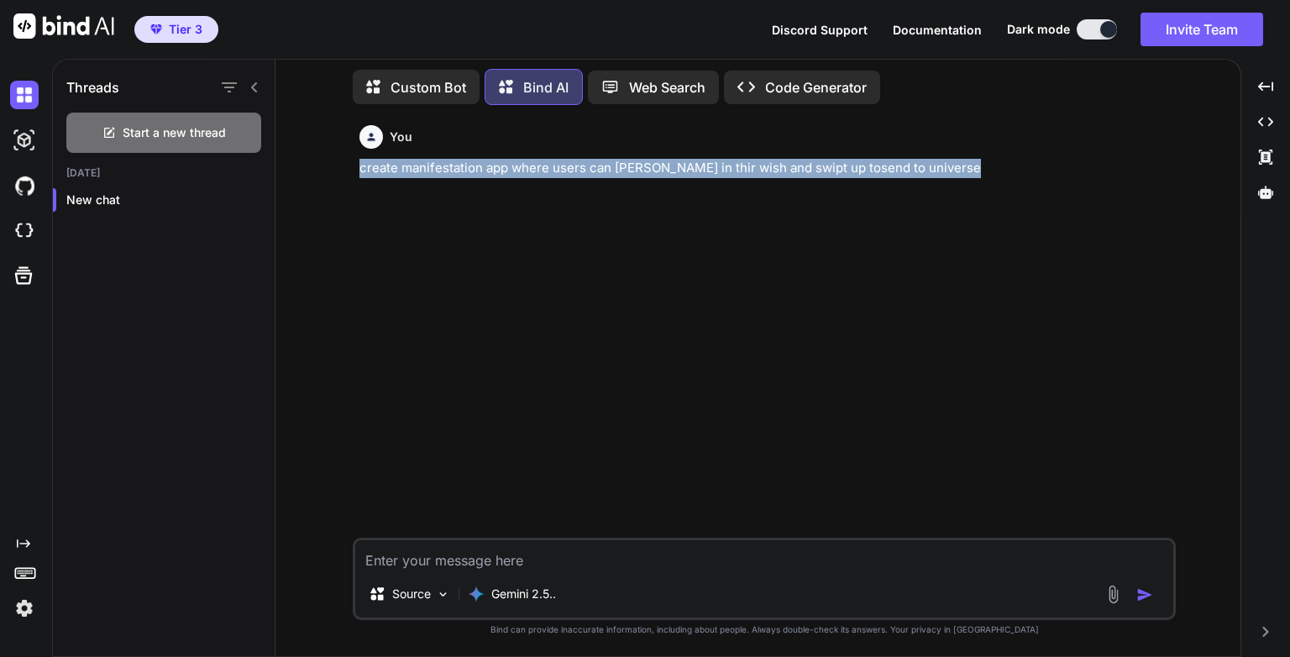
click at [632, 166] on p "create manifestation app where users can typoe in thir wish and swipt up tosend…" at bounding box center [766, 168] width 813 height 19
copy p "create manifestation app where users can typoe in thir wish and swipt up tosend…"
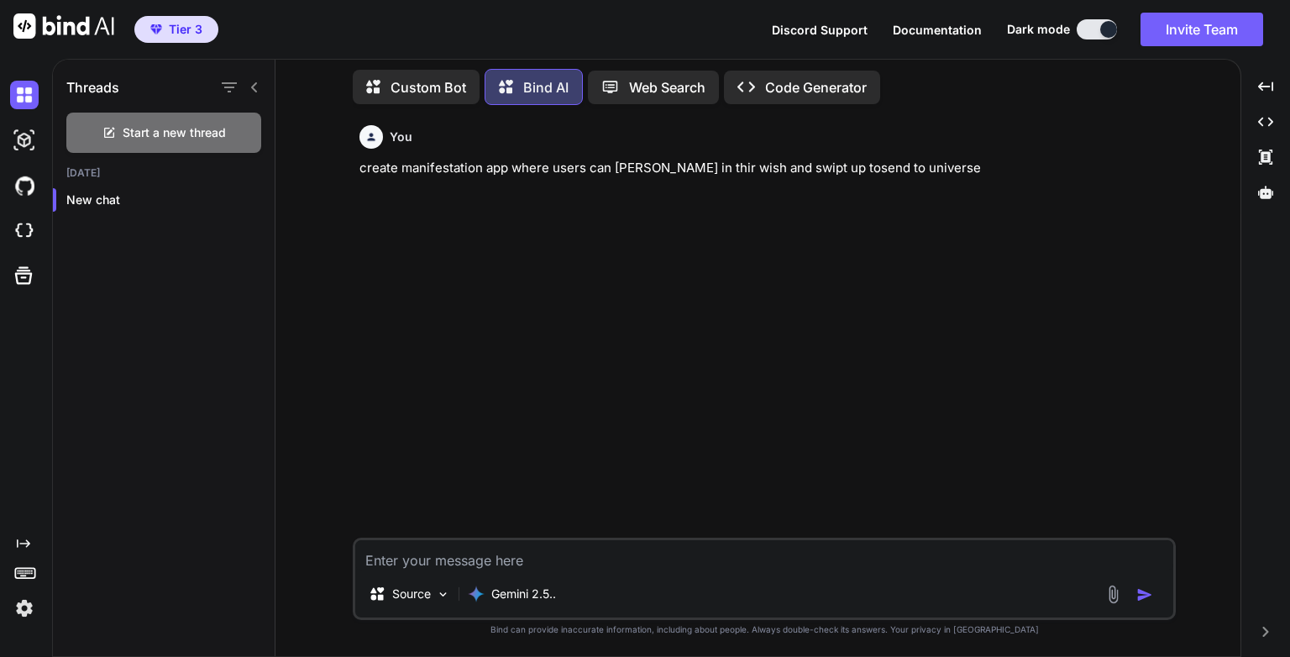
click at [613, 560] on textarea at bounding box center [764, 555] width 818 height 30
paste textarea "create manifestation app where users can typoe in thir wish and swipt up tosend…"
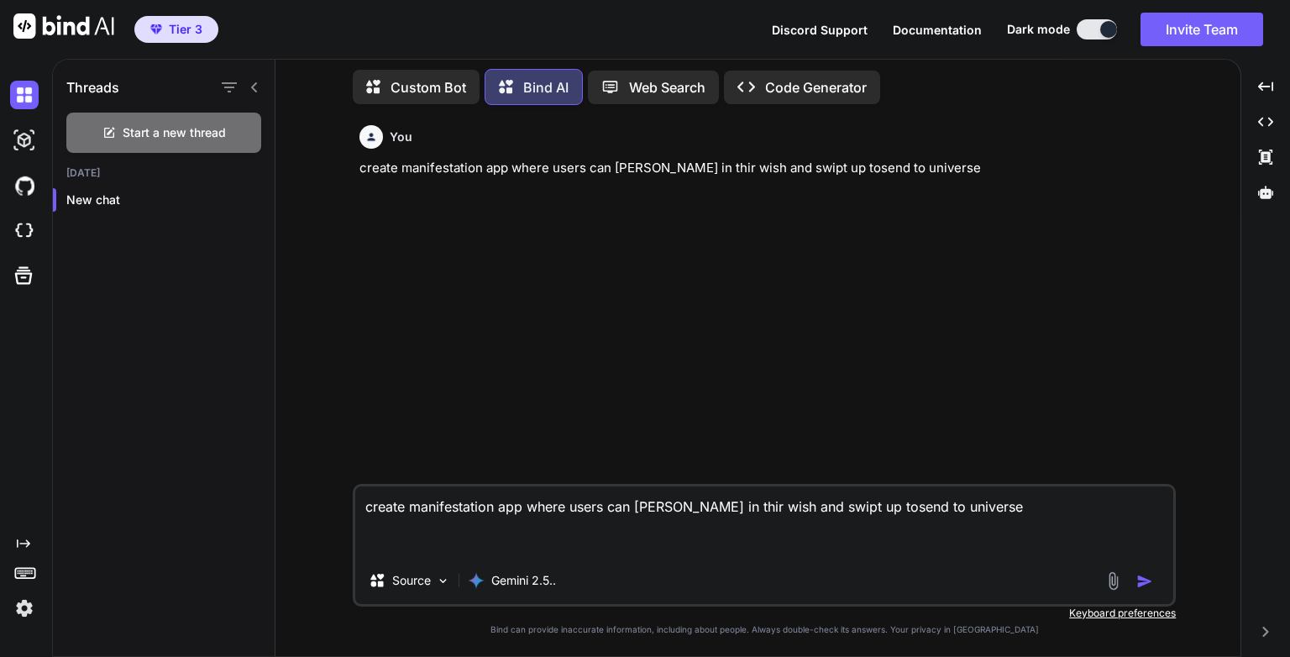
type textarea "create manifestation app where users can typoe in thir wish and swipt up tosend…"
click at [1152, 583] on img "button" at bounding box center [1144, 581] width 17 height 17
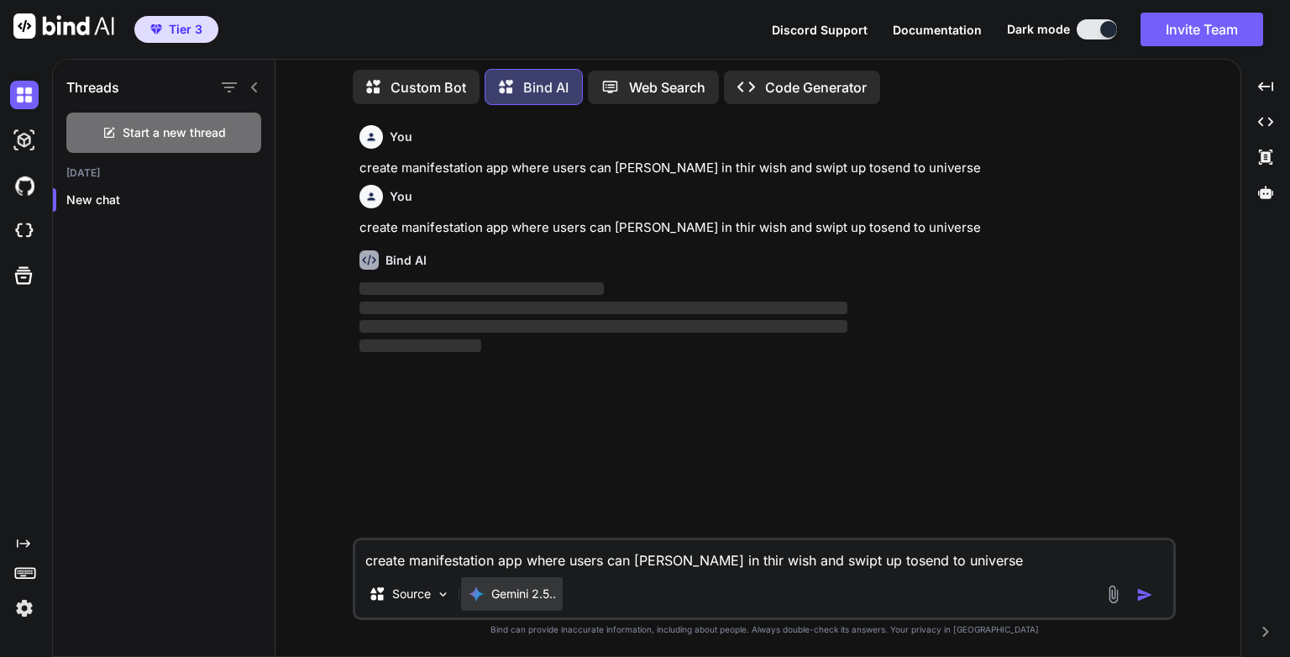
click at [538, 605] on div "Gemini 2.5.." at bounding box center [512, 594] width 102 height 34
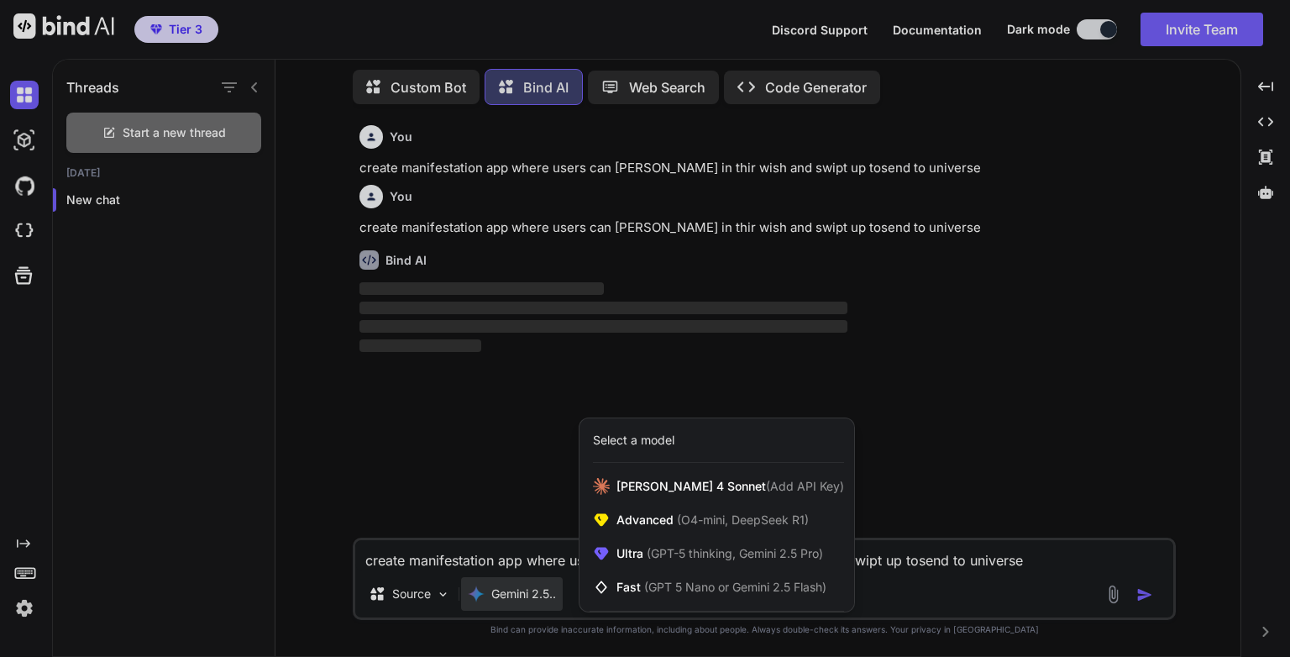
click at [1015, 487] on div at bounding box center [645, 328] width 1290 height 657
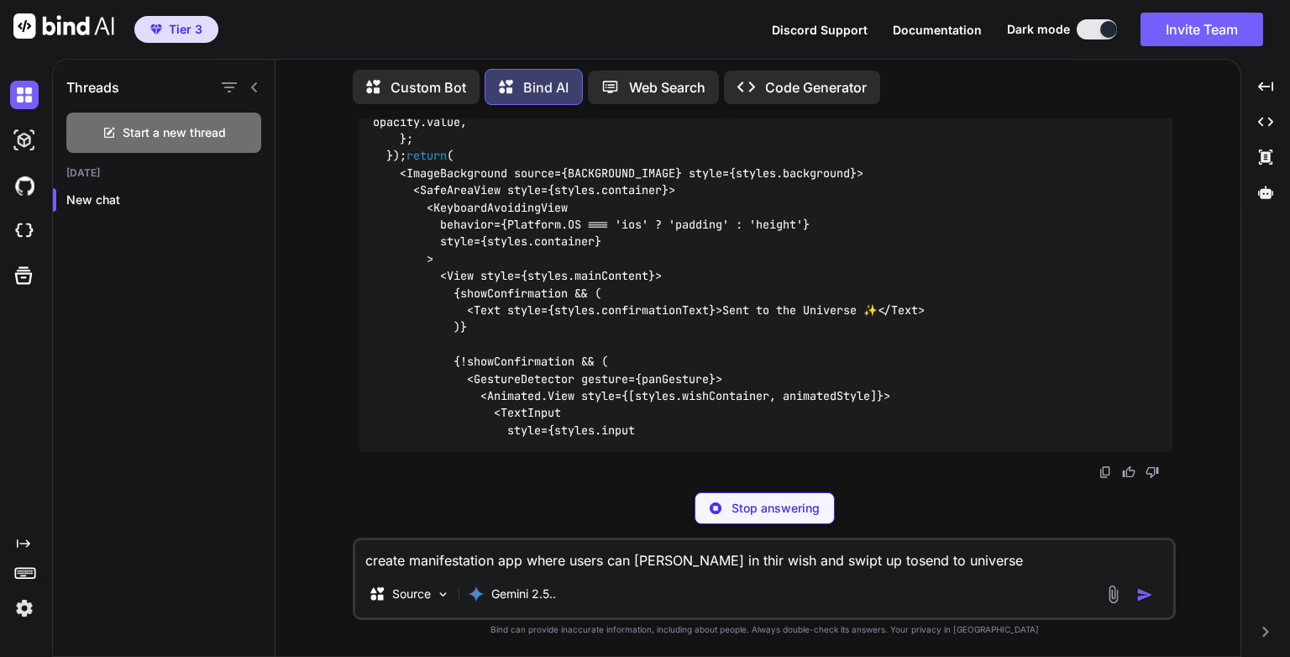
scroll to position [2624, 0]
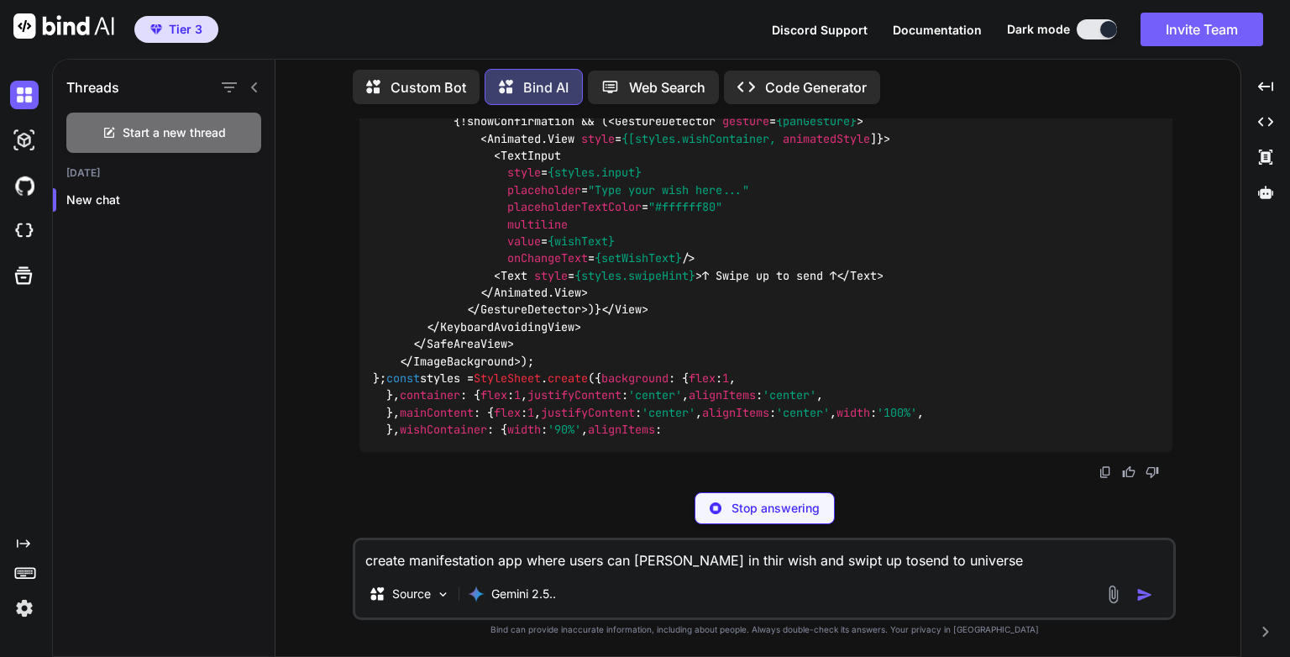
click at [795, 92] on p "Code Generator" at bounding box center [816, 87] width 102 height 20
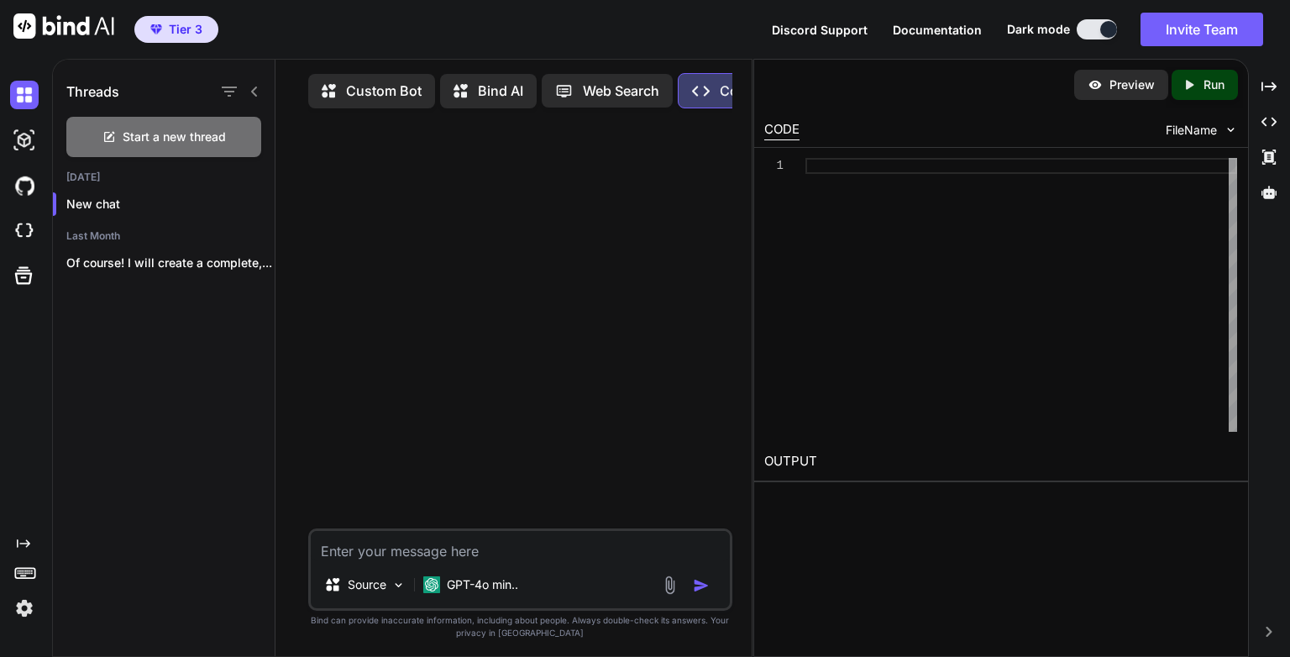
click at [379, 92] on p "Custom Bot" at bounding box center [384, 91] width 76 height 20
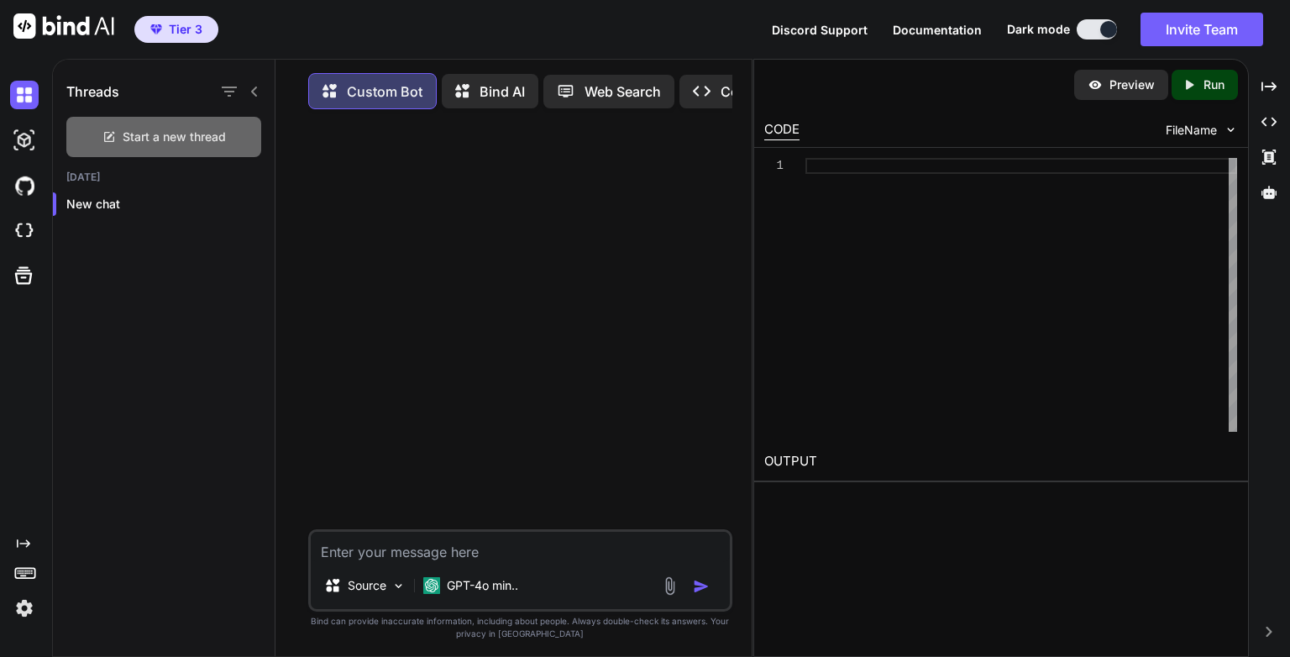
click at [150, 139] on span "Start a new thread" at bounding box center [174, 137] width 103 height 17
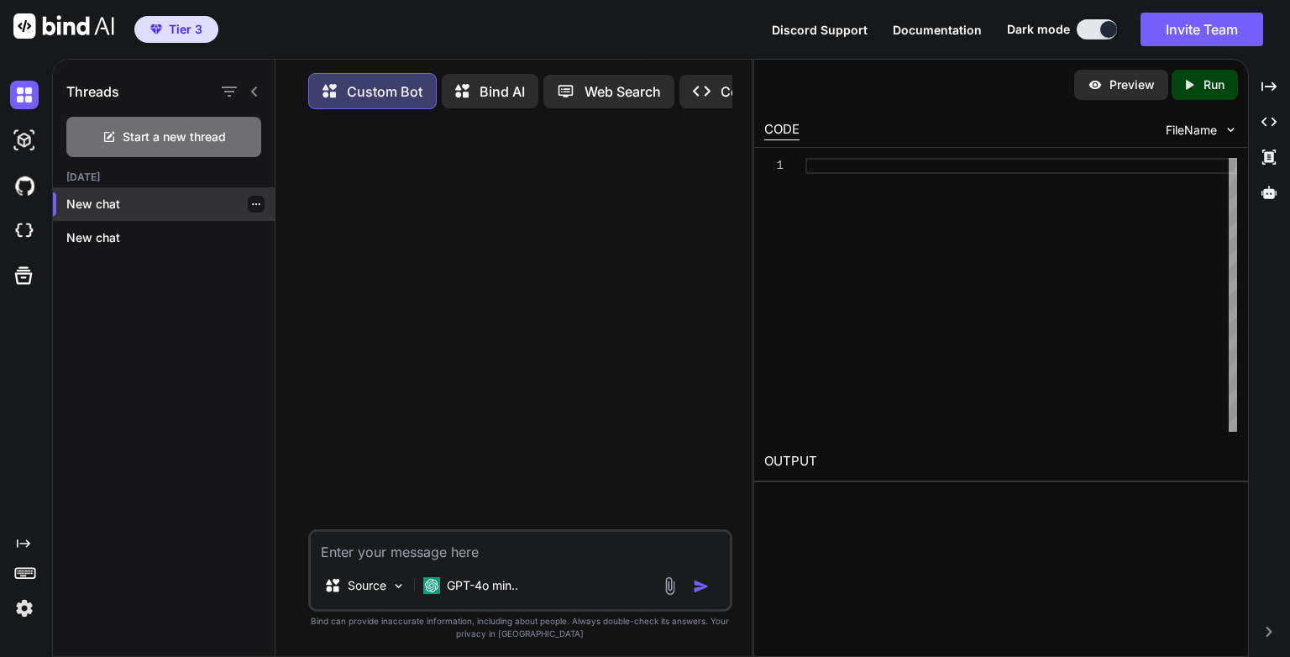
click at [92, 203] on p "New chat" at bounding box center [170, 204] width 208 height 17
click at [102, 238] on p "New chat" at bounding box center [170, 237] width 208 height 17
click at [698, 84] on icon "Created with Pixso." at bounding box center [702, 91] width 18 height 18
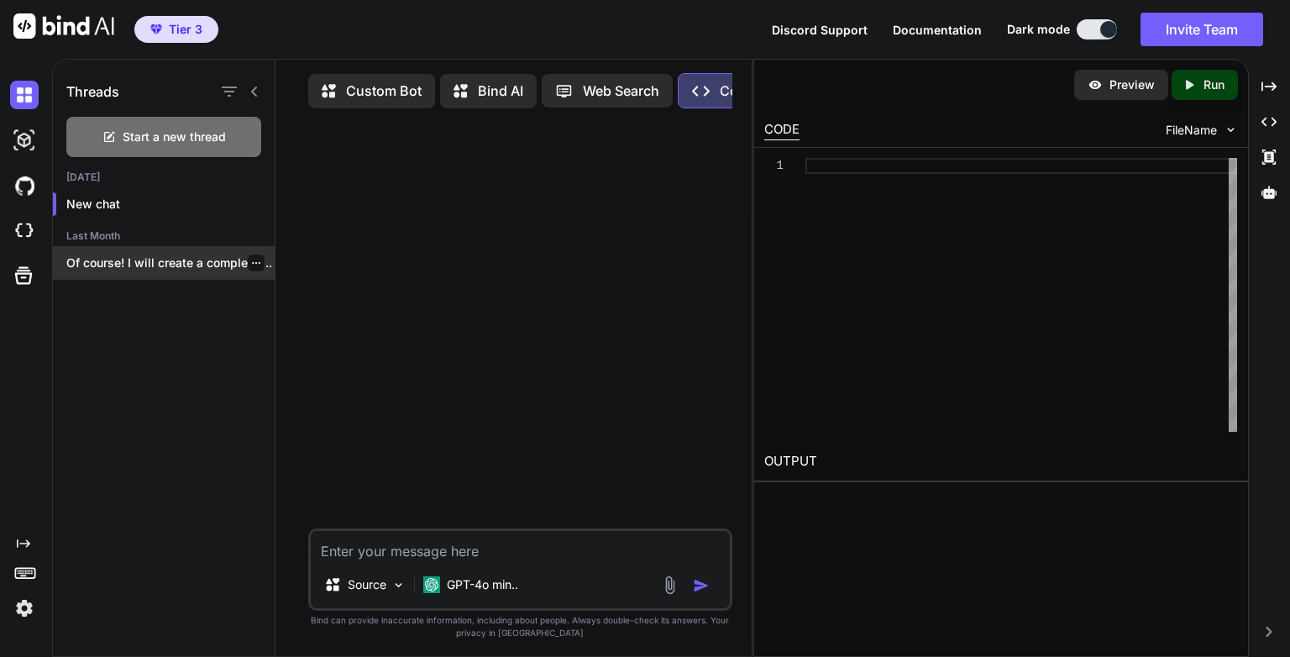
click at [115, 255] on p "Of course! I will create a complete,..." at bounding box center [170, 263] width 208 height 17
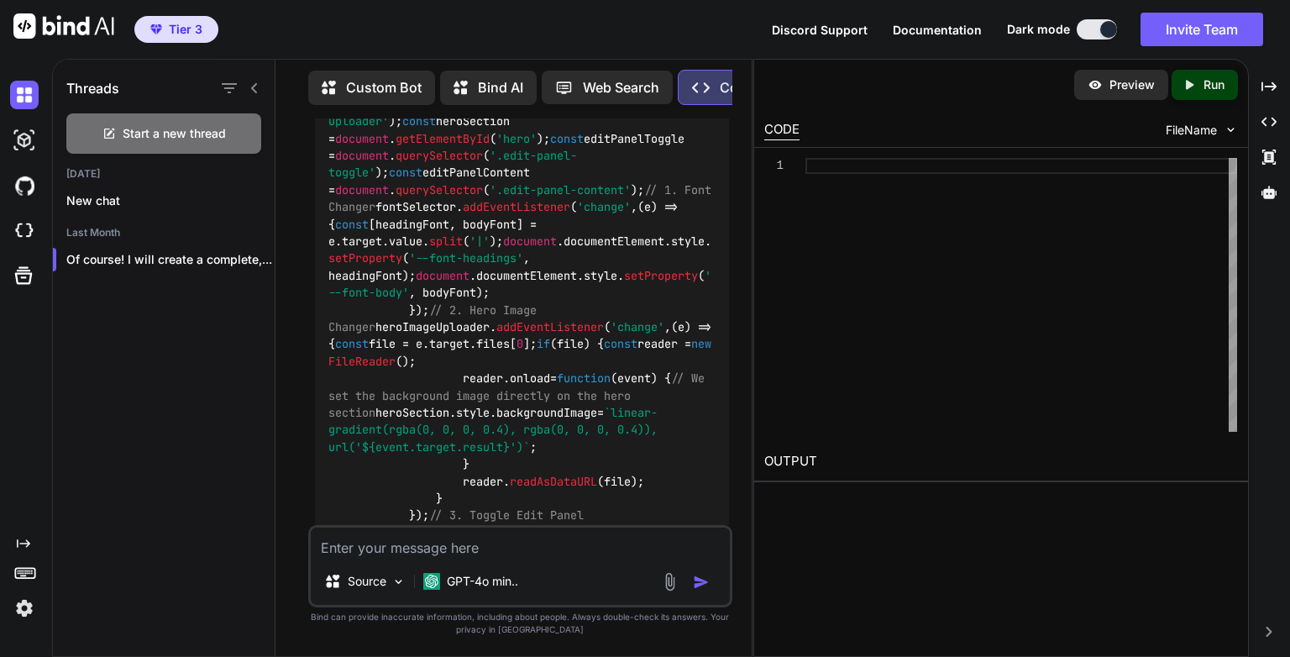
scroll to position [5796, 0]
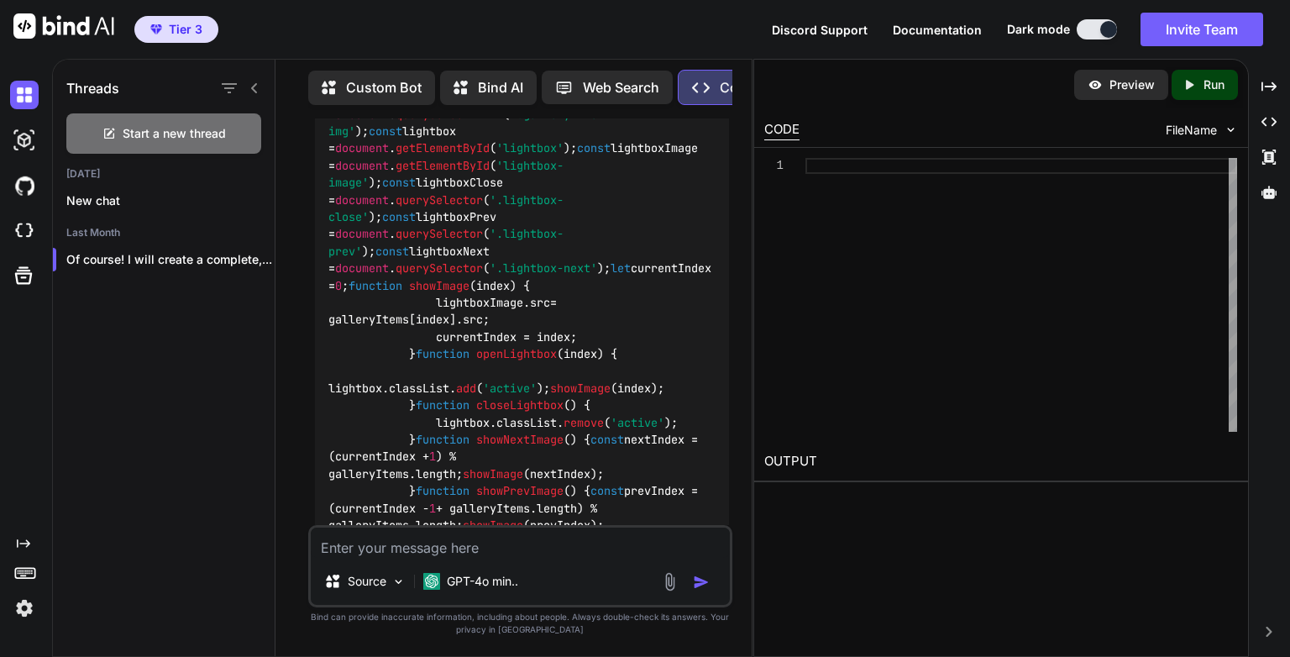
click at [1129, 92] on p "Preview" at bounding box center [1132, 84] width 45 height 17
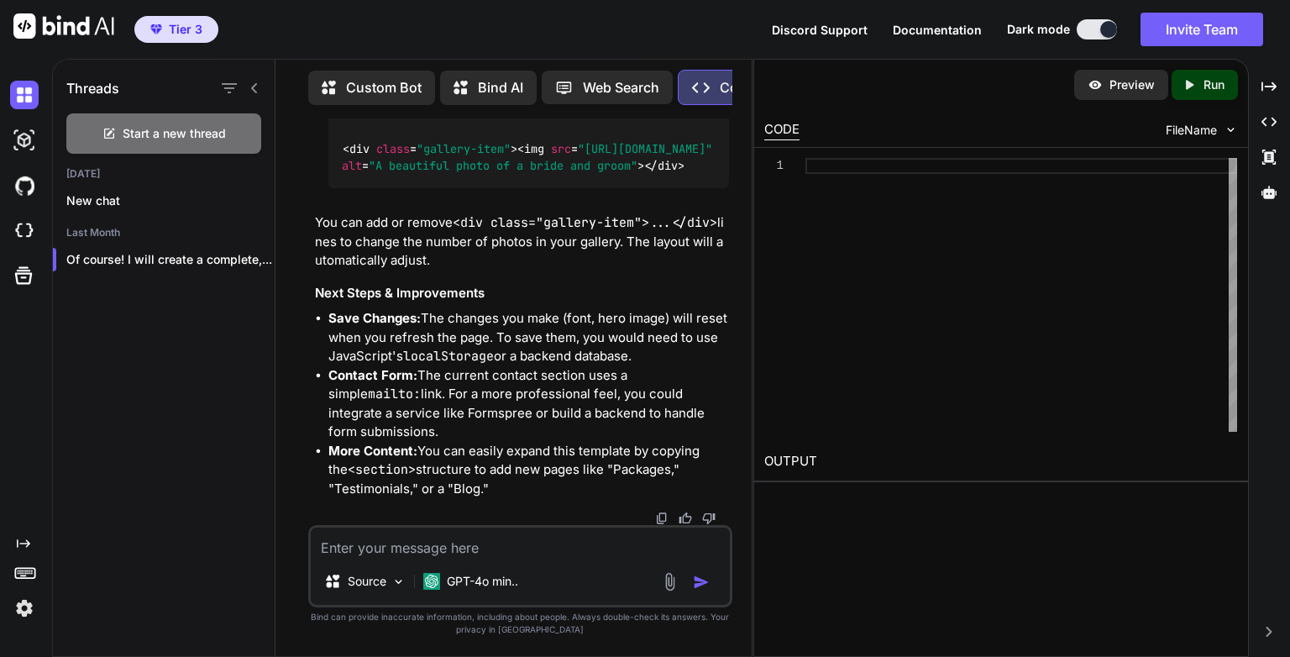
scroll to position [8400, 0]
click at [1126, 90] on p "Preview" at bounding box center [1132, 84] width 45 height 17
click at [366, 65] on div "Custom Bot Bind AI Web Search Created with Pixso. Code Generator" at bounding box center [520, 87] width 424 height 49
click at [370, 87] on p "Custom Bot" at bounding box center [384, 87] width 76 height 20
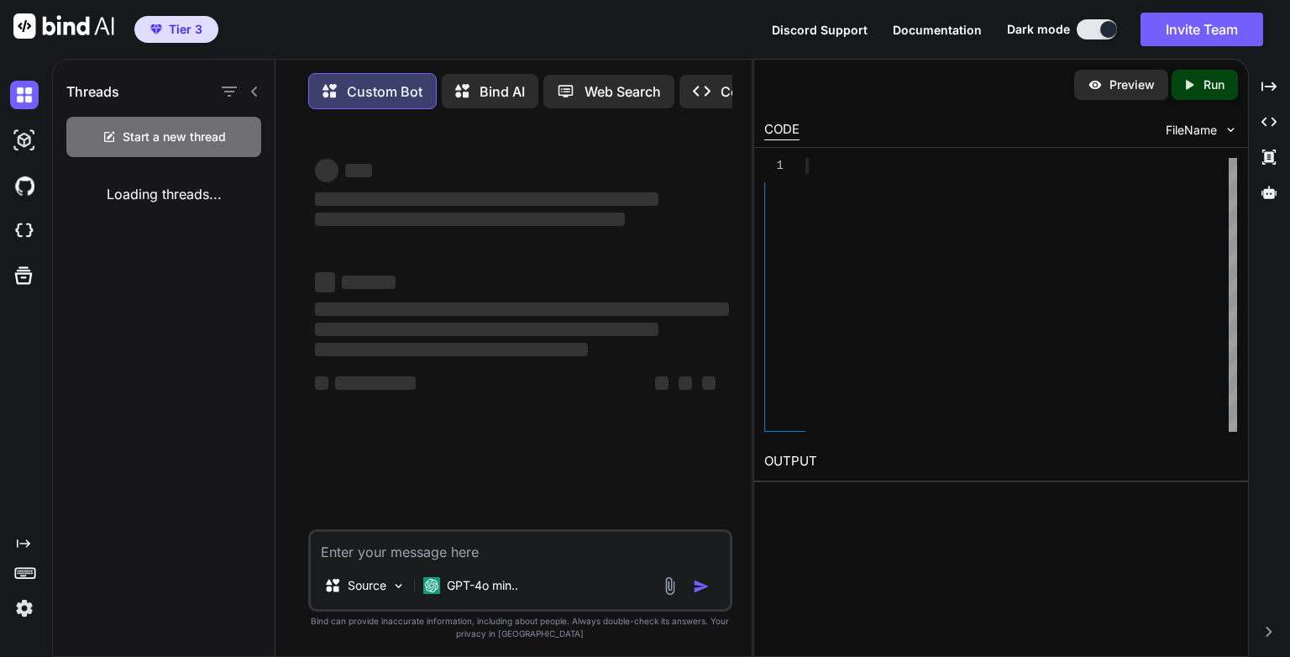
click at [480, 83] on p "Bind AI" at bounding box center [502, 91] width 45 height 20
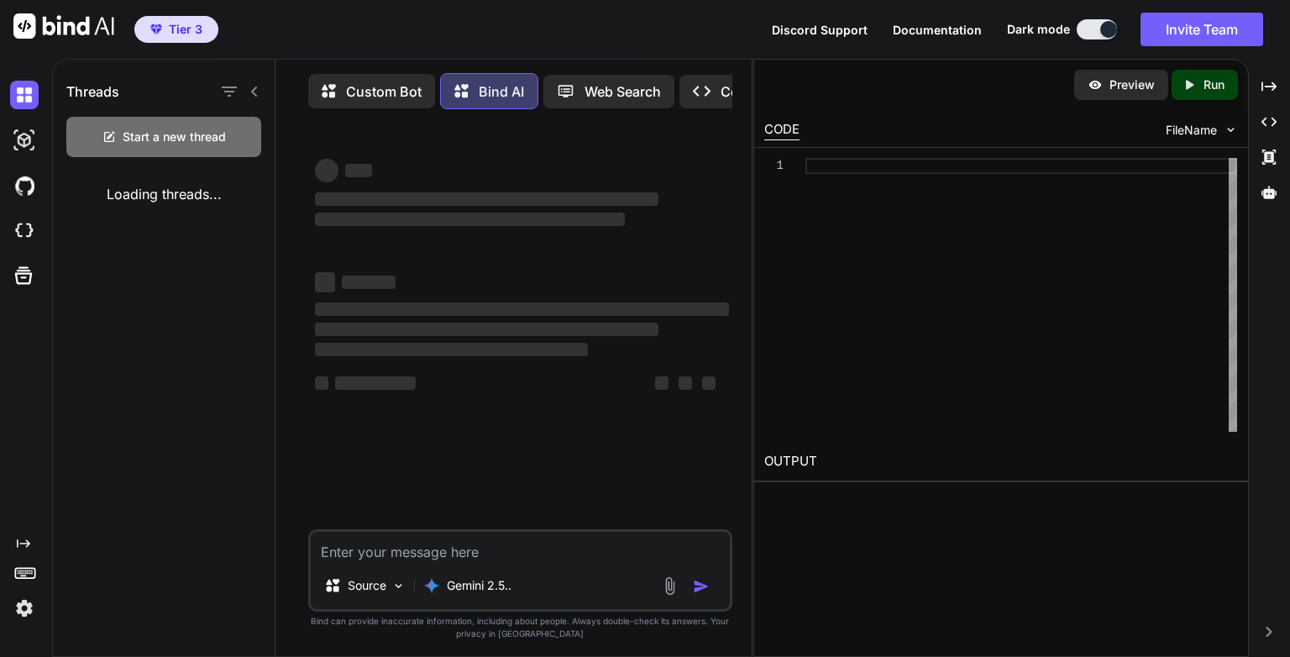
click at [362, 83] on p "Custom Bot" at bounding box center [384, 91] width 76 height 20
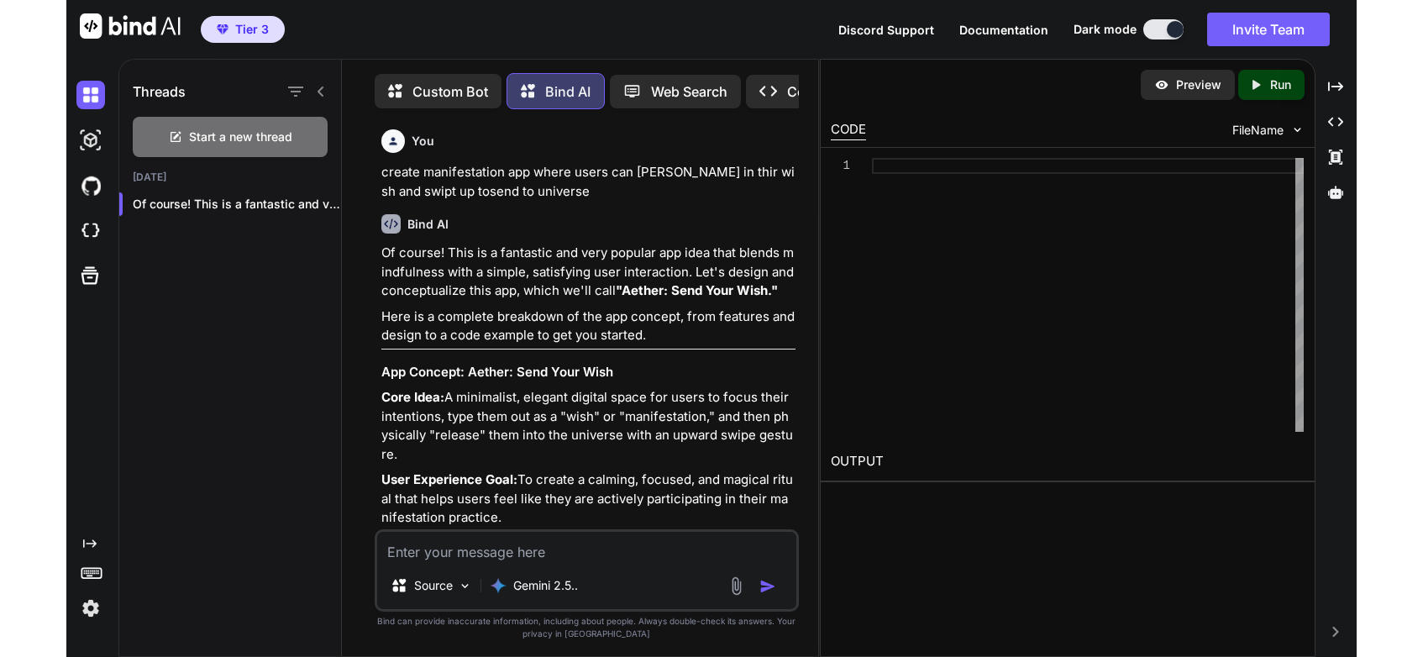
scroll to position [8, 0]
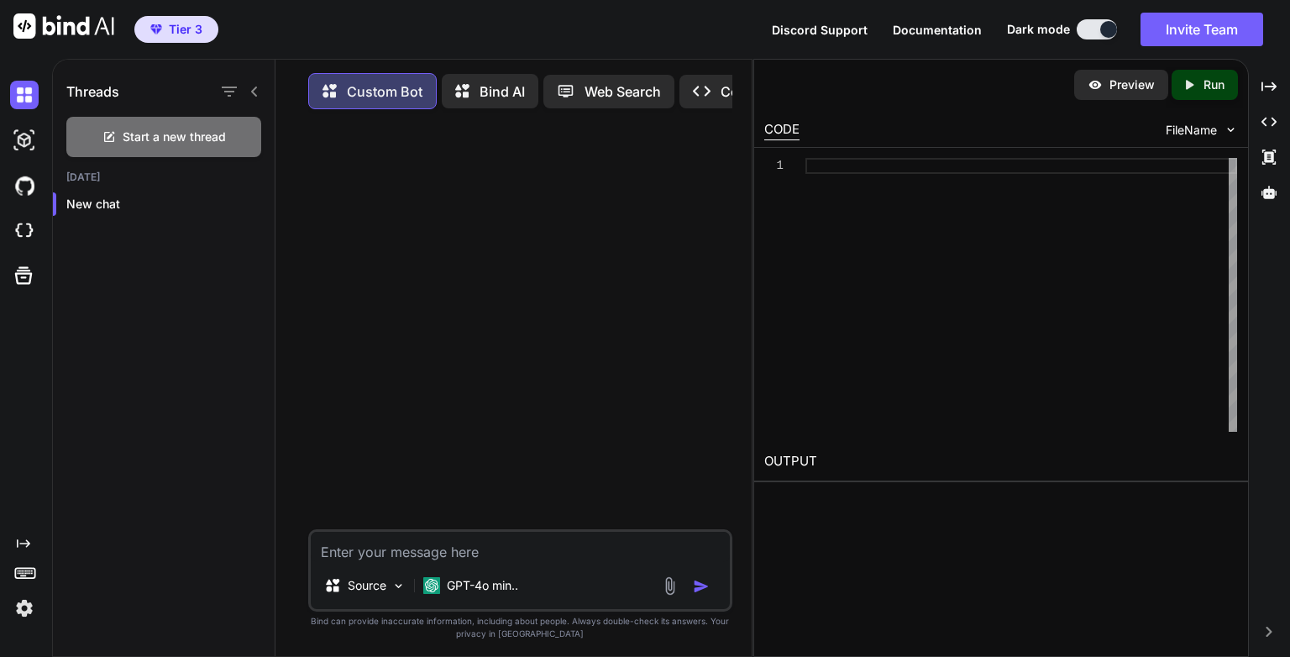
click at [1115, 96] on div "Preview" at bounding box center [1121, 85] width 94 height 30
click at [1211, 86] on p "Run" at bounding box center [1214, 84] width 21 height 17
click at [107, 202] on p "New chat" at bounding box center [170, 204] width 208 height 17
click at [177, 134] on span "Start a new thread" at bounding box center [174, 137] width 103 height 17
click at [1205, 89] on p "Run" at bounding box center [1214, 84] width 21 height 17
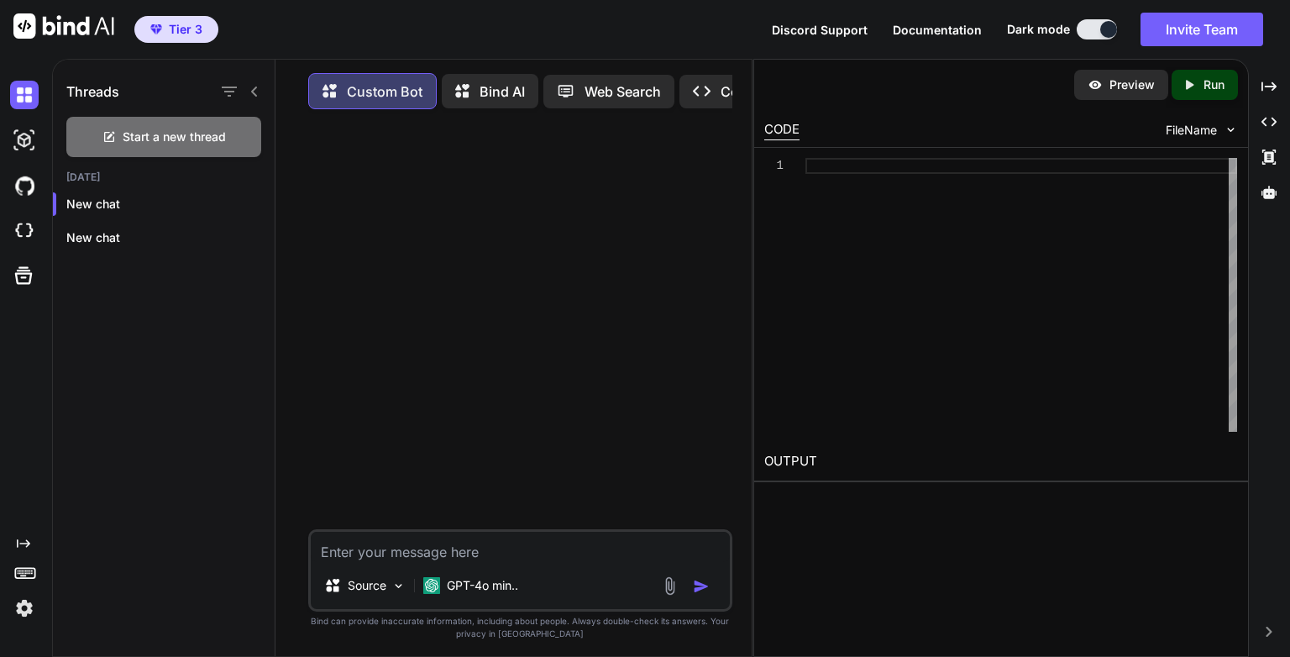
click at [1136, 89] on p "Preview" at bounding box center [1132, 84] width 45 height 17
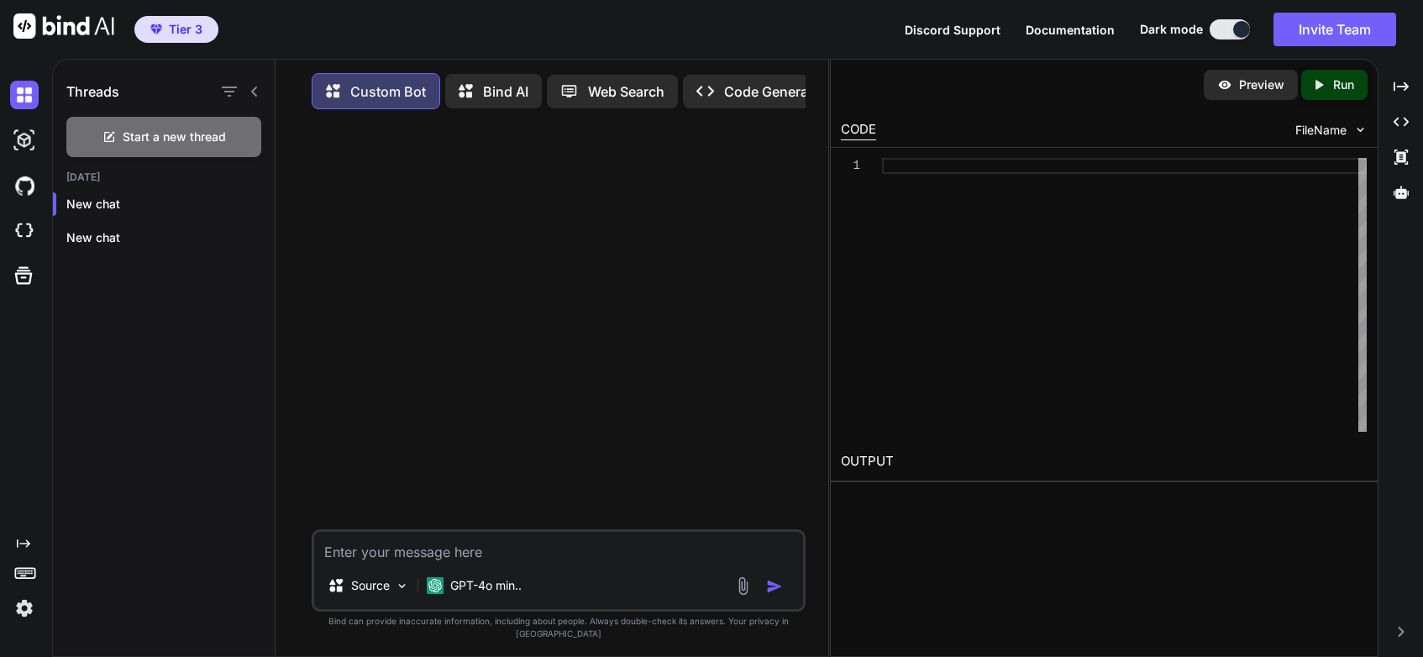
click at [256, 87] on icon at bounding box center [254, 92] width 6 height 10
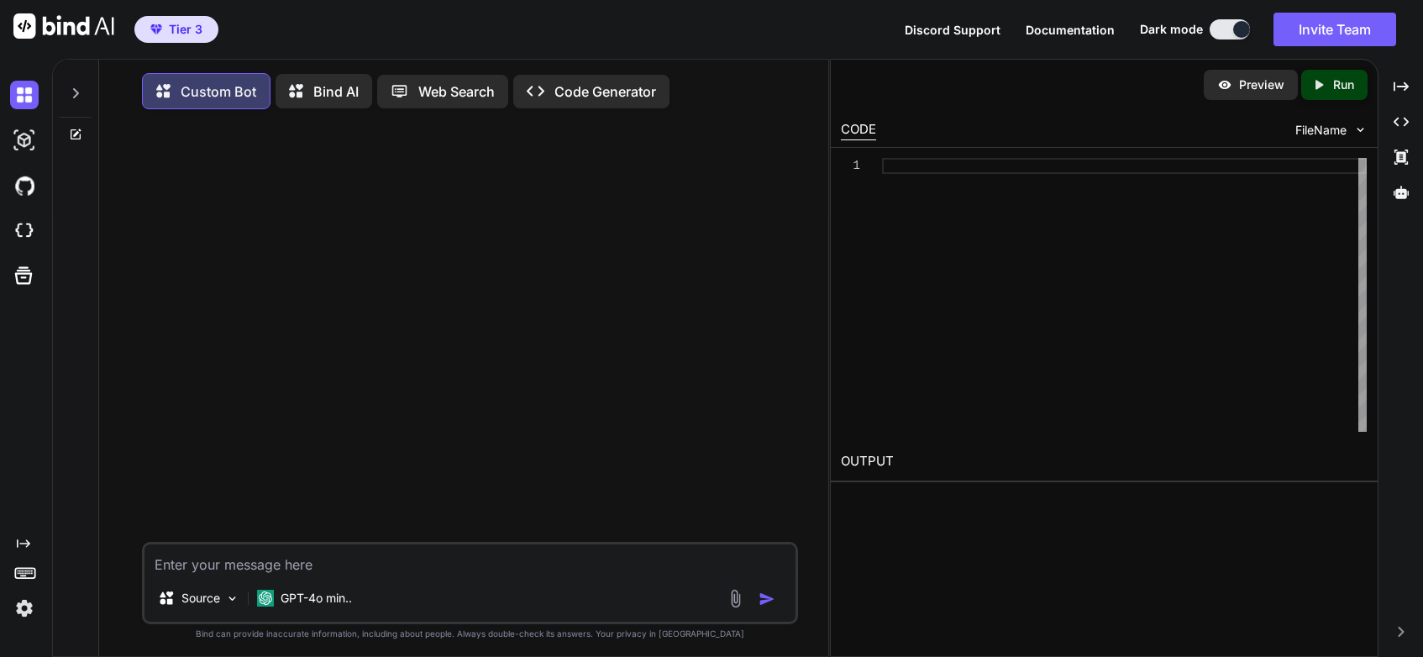
click at [70, 92] on icon at bounding box center [75, 93] width 13 height 13
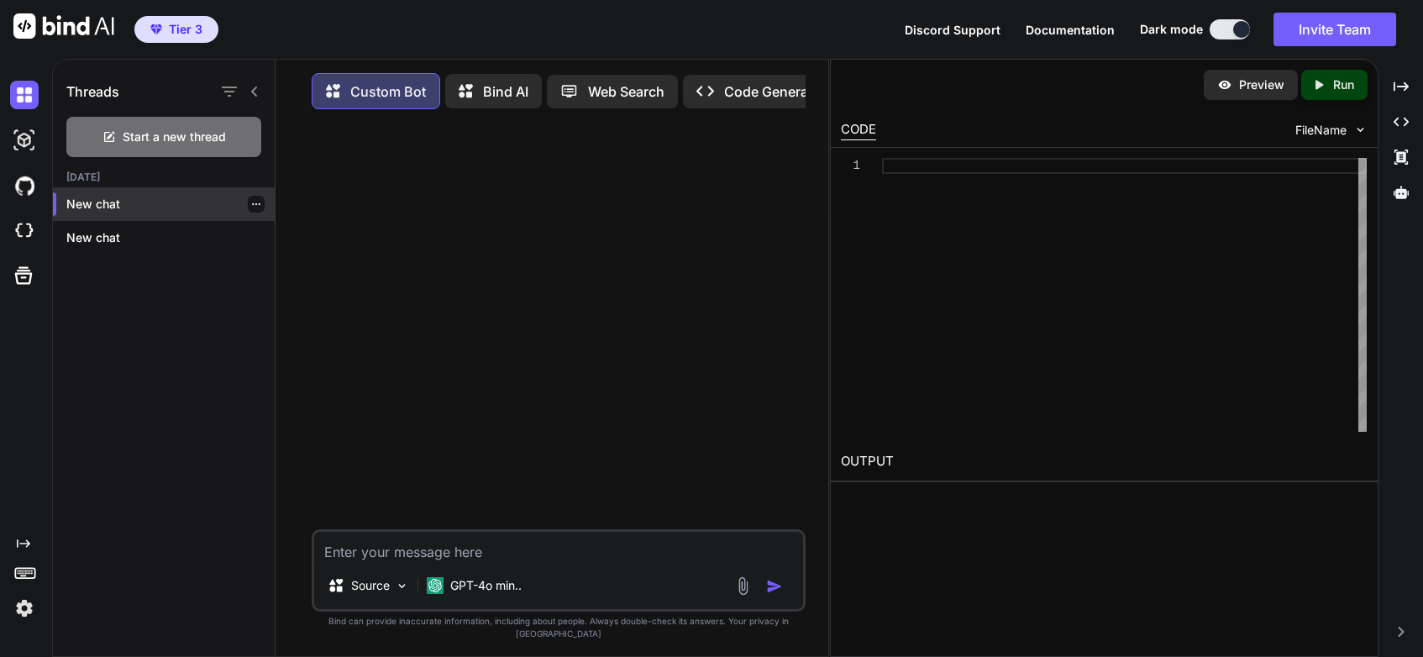
click at [89, 194] on div "New chat" at bounding box center [164, 204] width 222 height 34
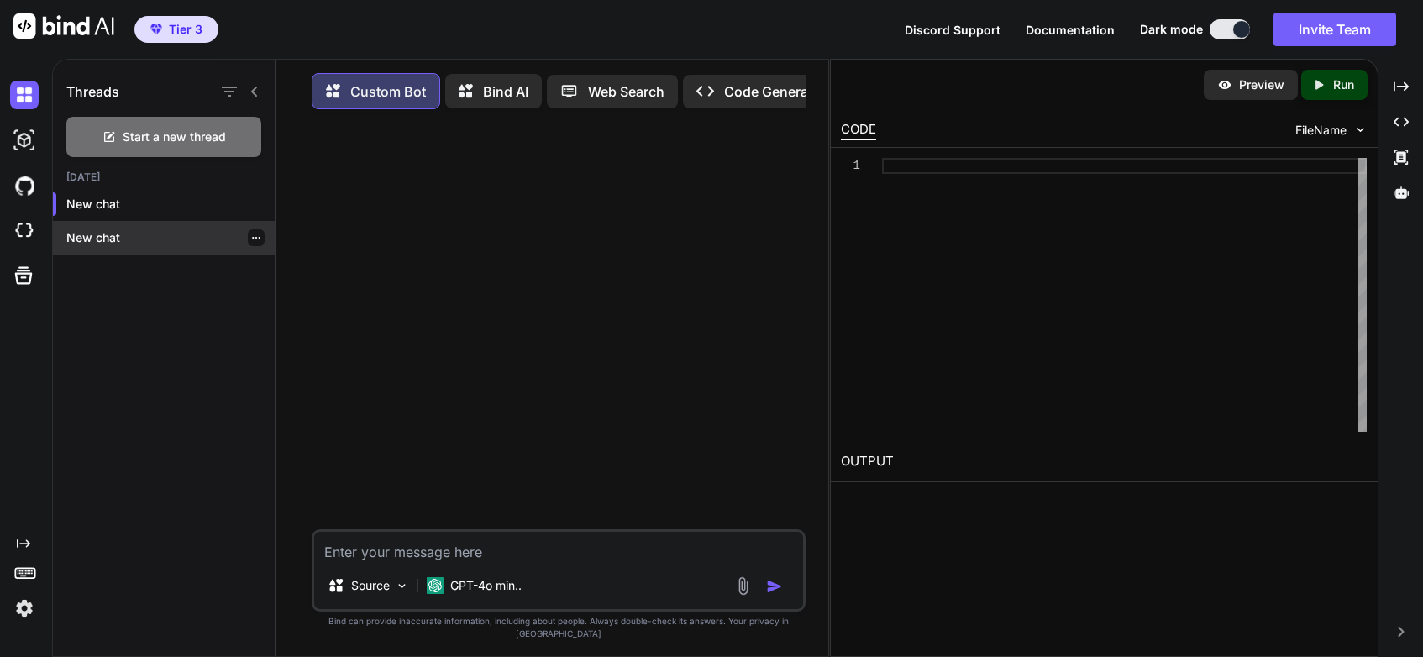
click at [92, 240] on p "New chat" at bounding box center [170, 237] width 208 height 17
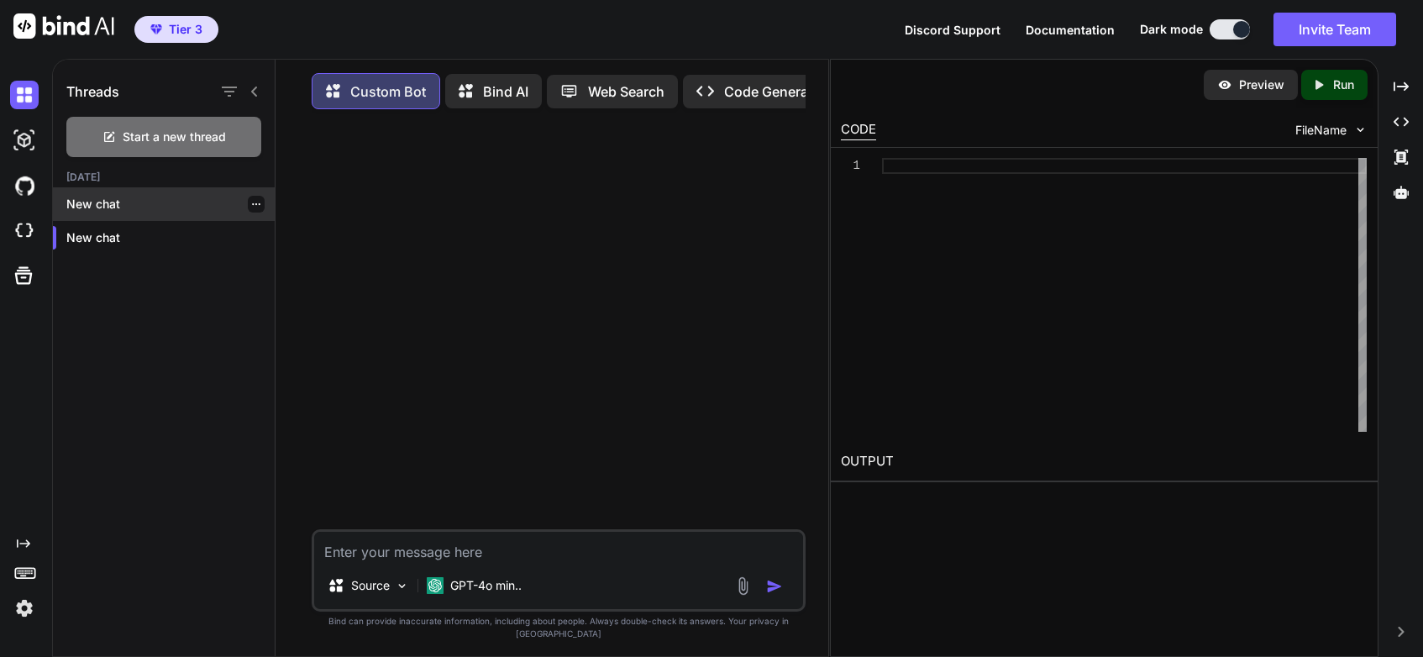
click at [251, 201] on icon "button" at bounding box center [256, 204] width 10 height 10
click at [209, 289] on div "Threads Start a new thread Today New chat New chat" at bounding box center [164, 360] width 223 height 601
click at [31, 95] on img at bounding box center [24, 95] width 29 height 29
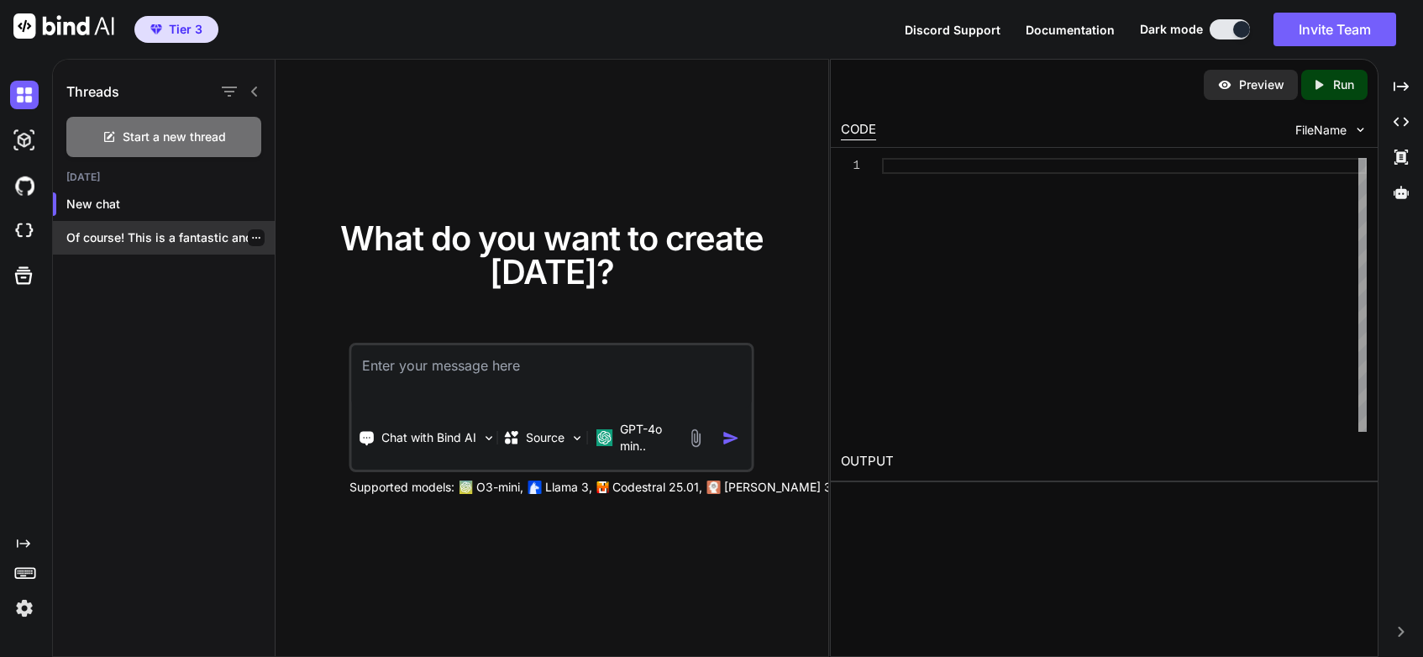
click at [160, 239] on p "Of course! This is a fantastic and..." at bounding box center [170, 237] width 208 height 17
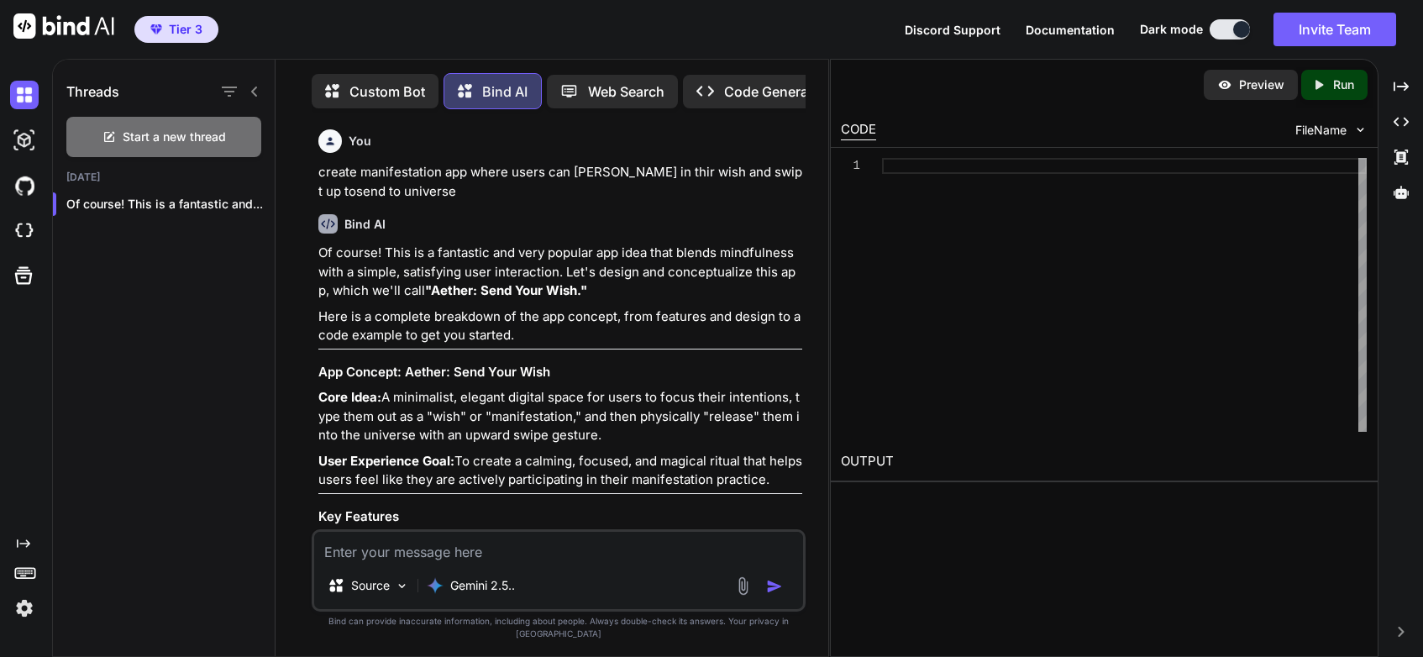
scroll to position [8, 0]
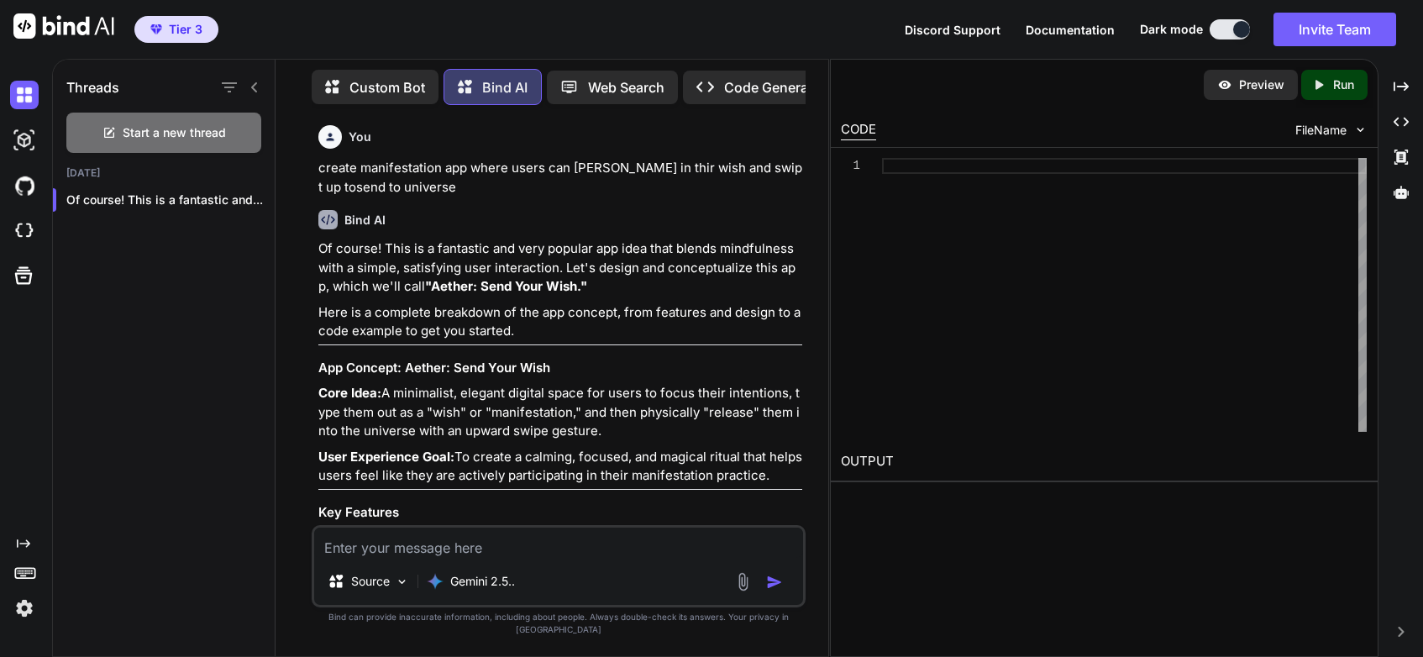
click at [1289, 90] on p "Run" at bounding box center [1343, 84] width 21 height 17
click at [1289, 89] on icon "Created with Pixso." at bounding box center [1318, 84] width 15 height 15
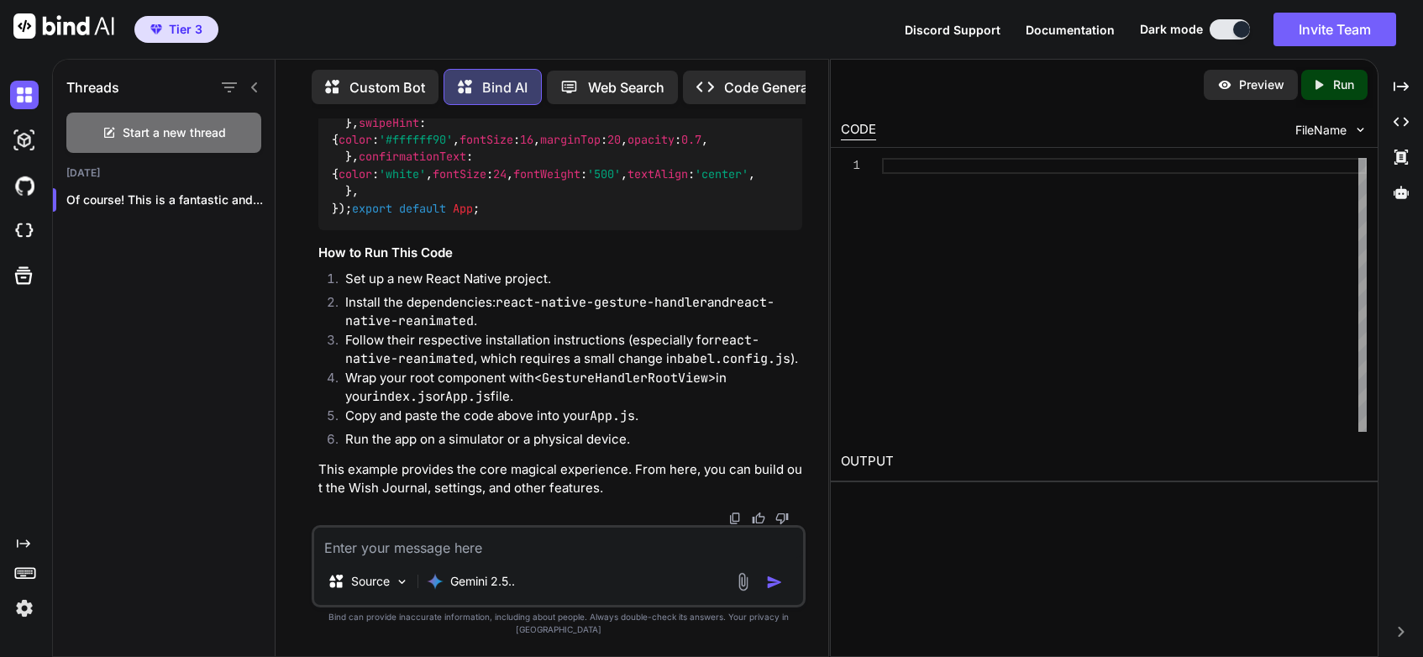
scroll to position [4315, 0]
click at [388, 558] on textarea at bounding box center [558, 542] width 489 height 30
type textarea "do it"
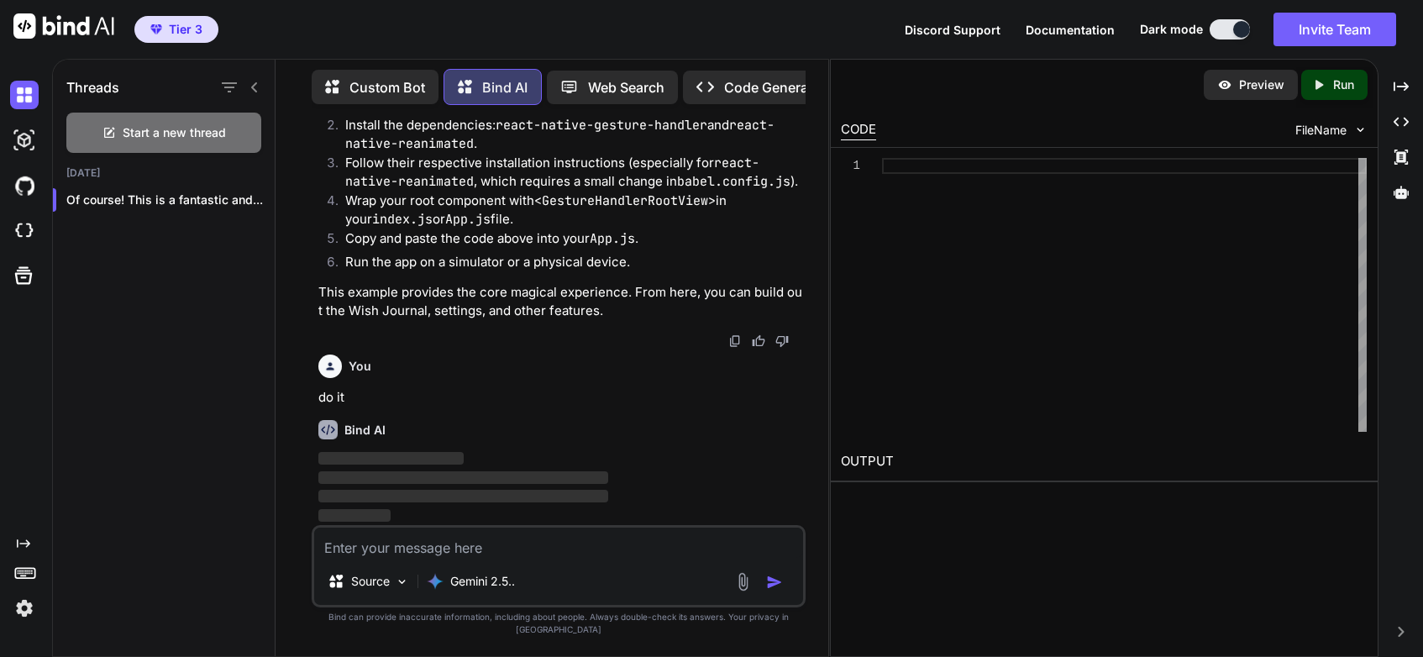
scroll to position [4492, 0]
click at [391, 596] on div "Source" at bounding box center [368, 581] width 95 height 34
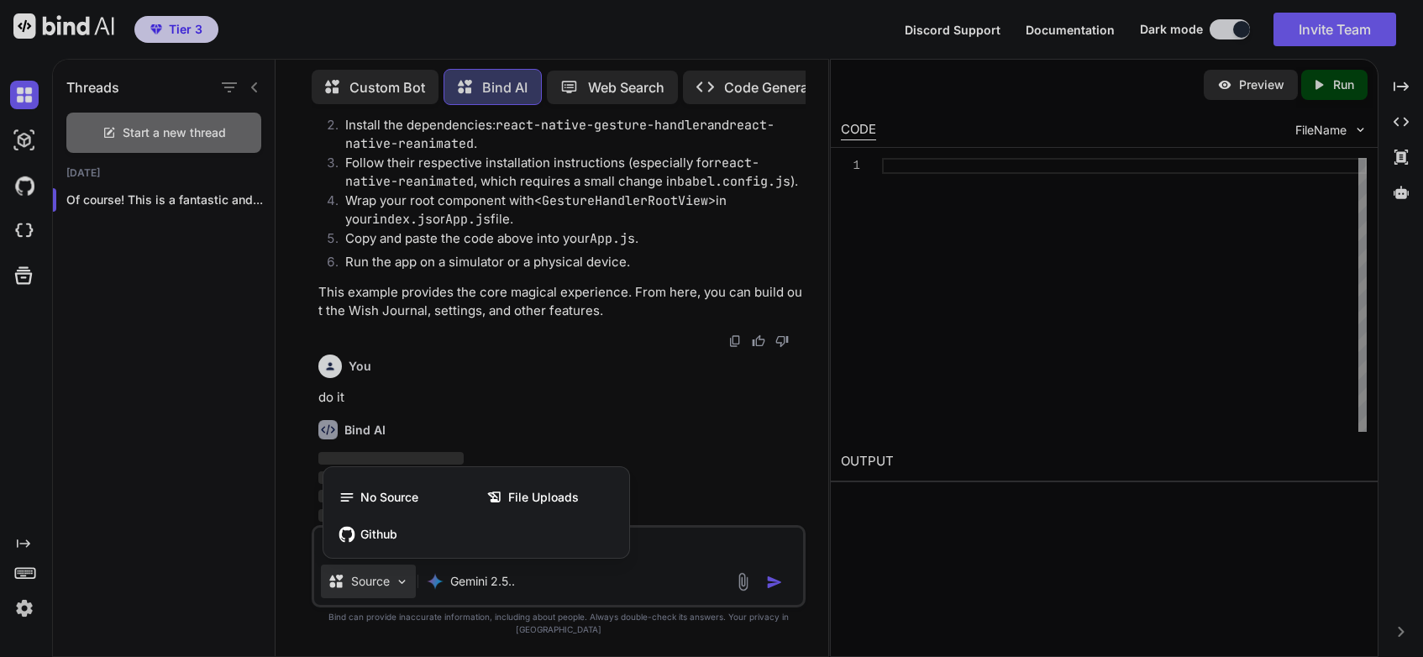
click at [673, 457] on div at bounding box center [711, 328] width 1423 height 657
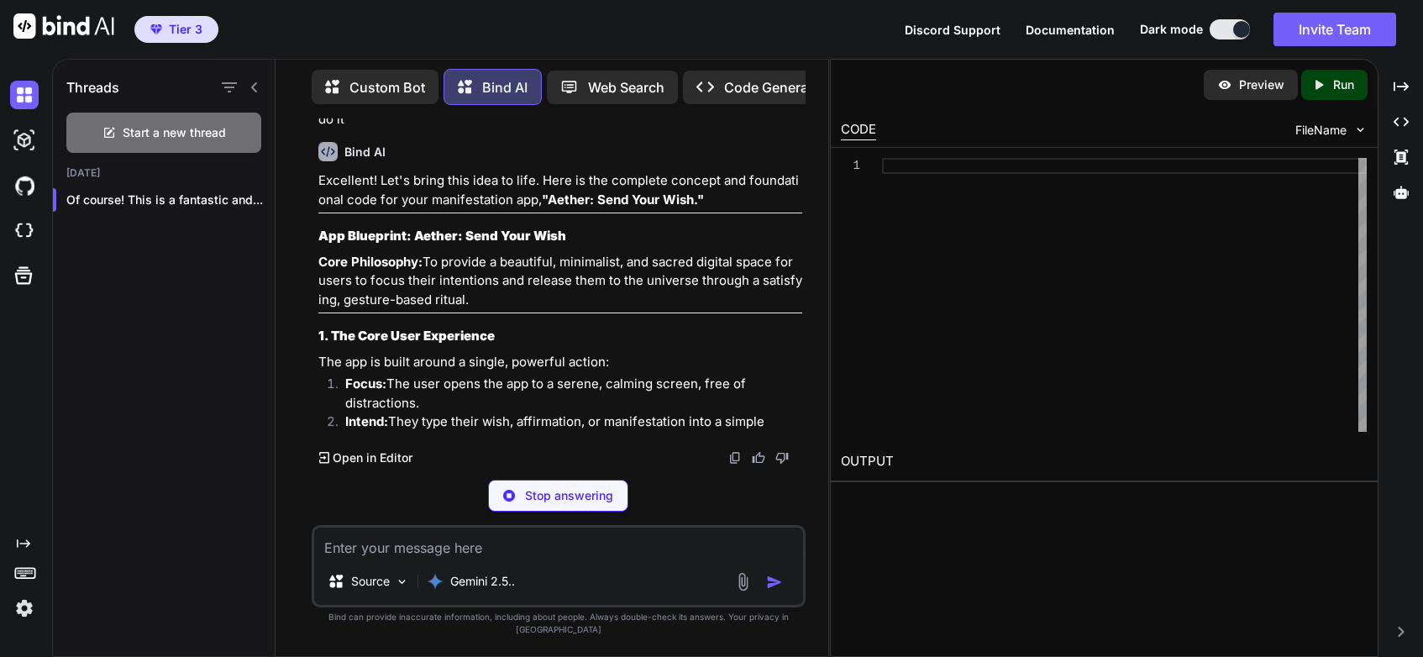
click at [680, 455] on div "Bind AI Excellent! Let's bring this idea to life. Here is the complete concept …" at bounding box center [560, 298] width 484 height 338
